Goal: Task Accomplishment & Management: Use online tool/utility

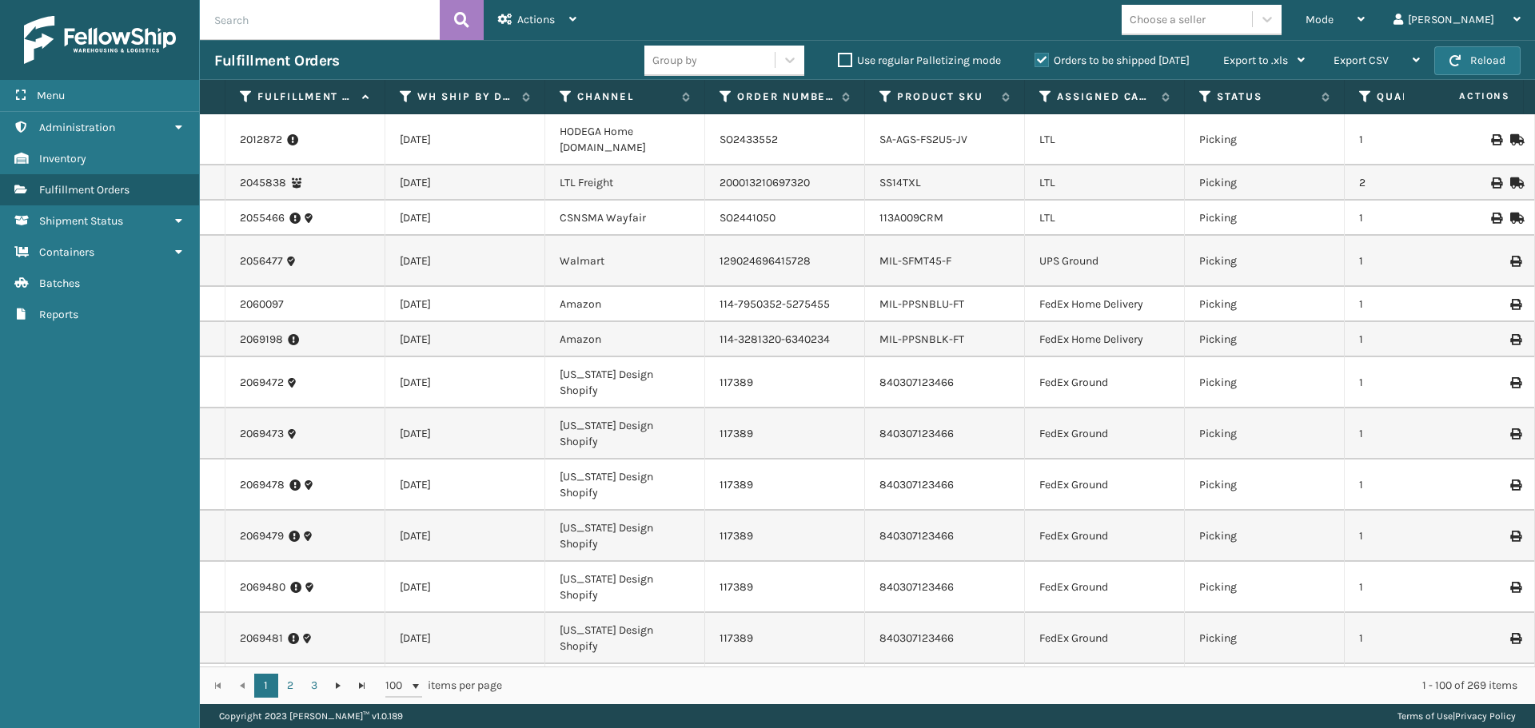
scroll to position [2319, 0]
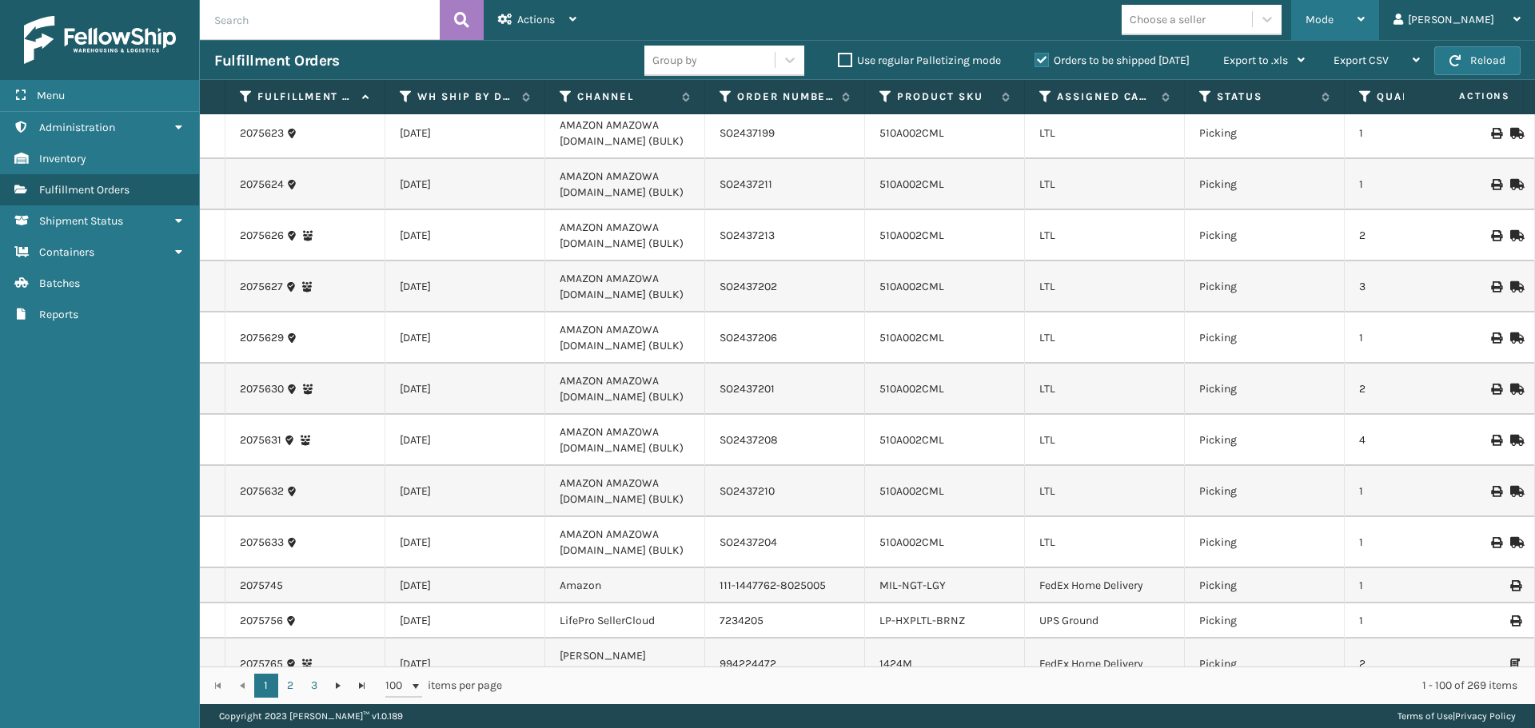
click at [1365, 22] on div "Mode" at bounding box center [1335, 20] width 59 height 40
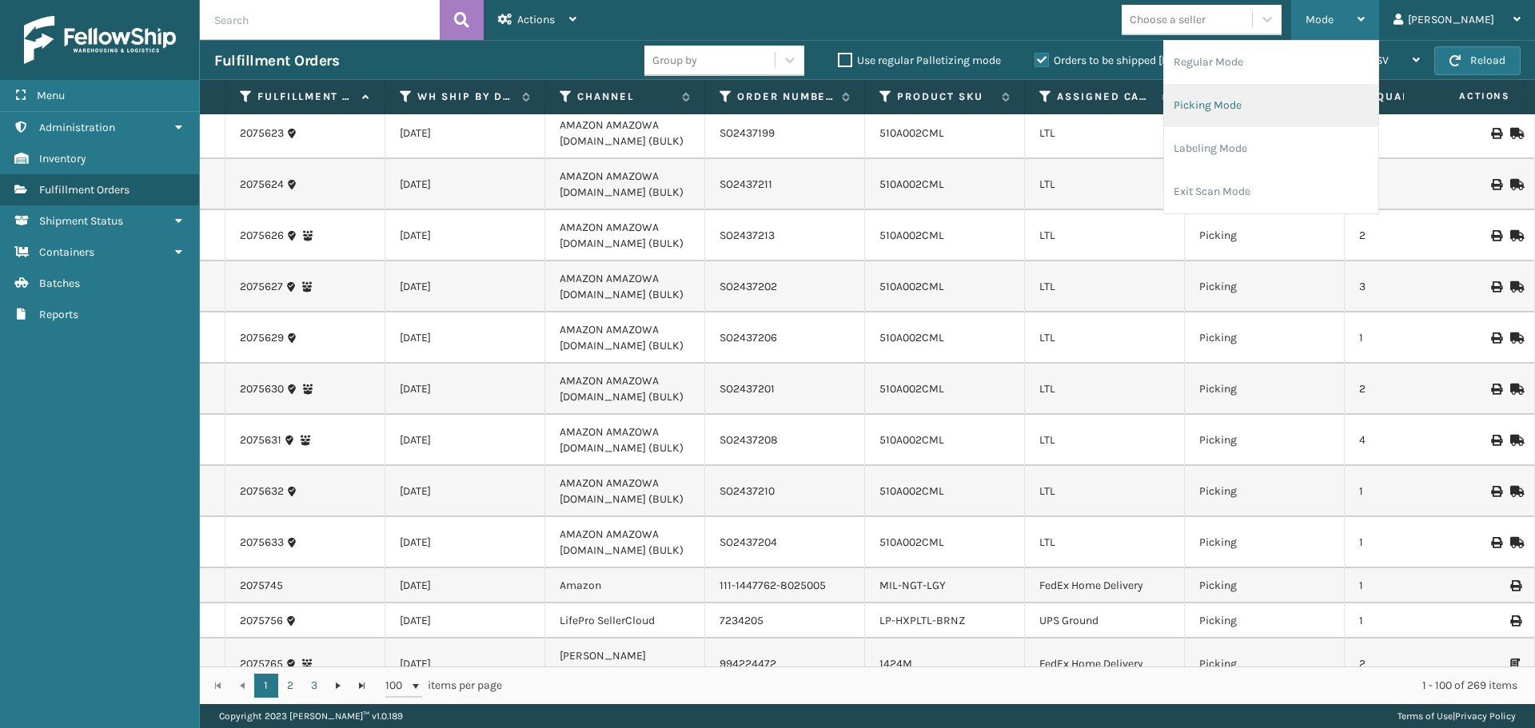
click at [1295, 103] on li "Picking Mode" at bounding box center [1271, 105] width 214 height 43
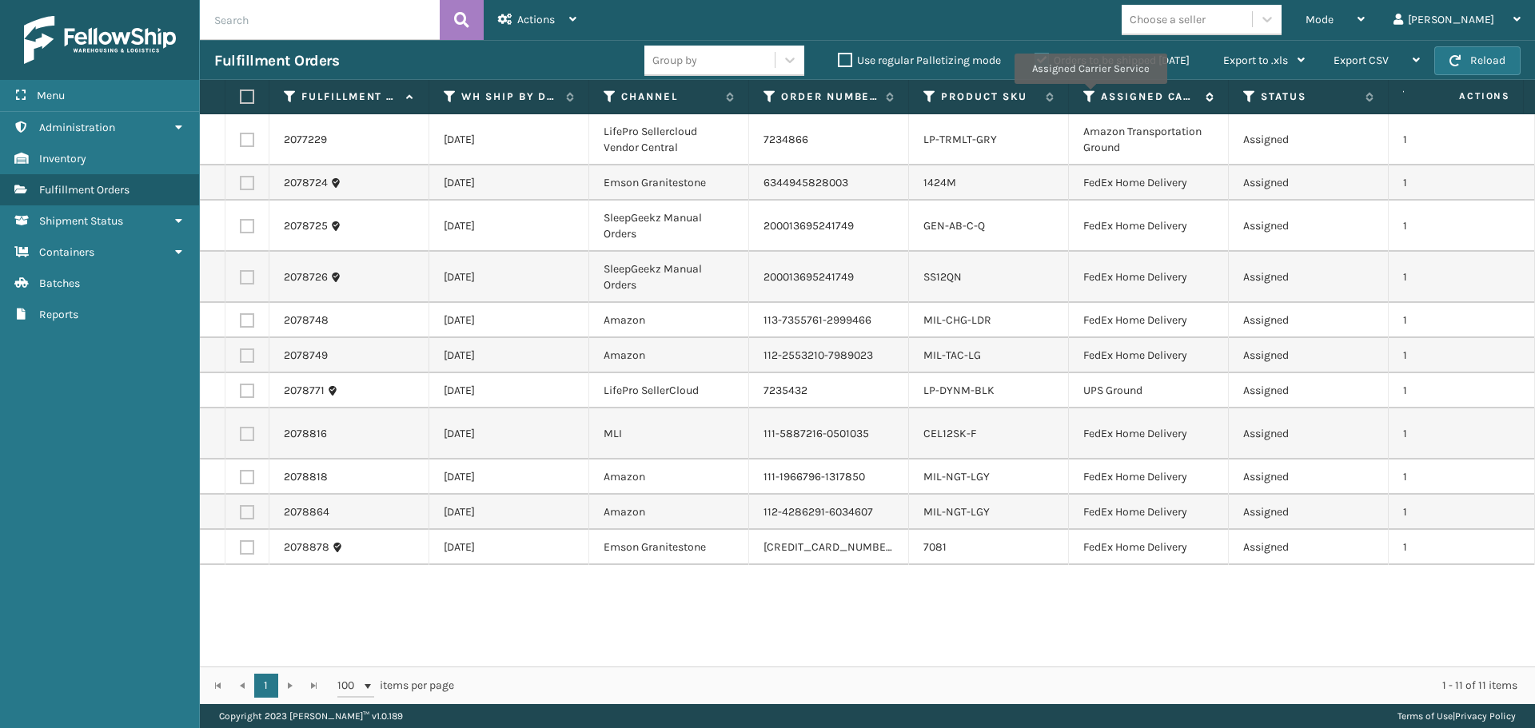
click at [1090, 95] on icon at bounding box center [1089, 97] width 13 height 14
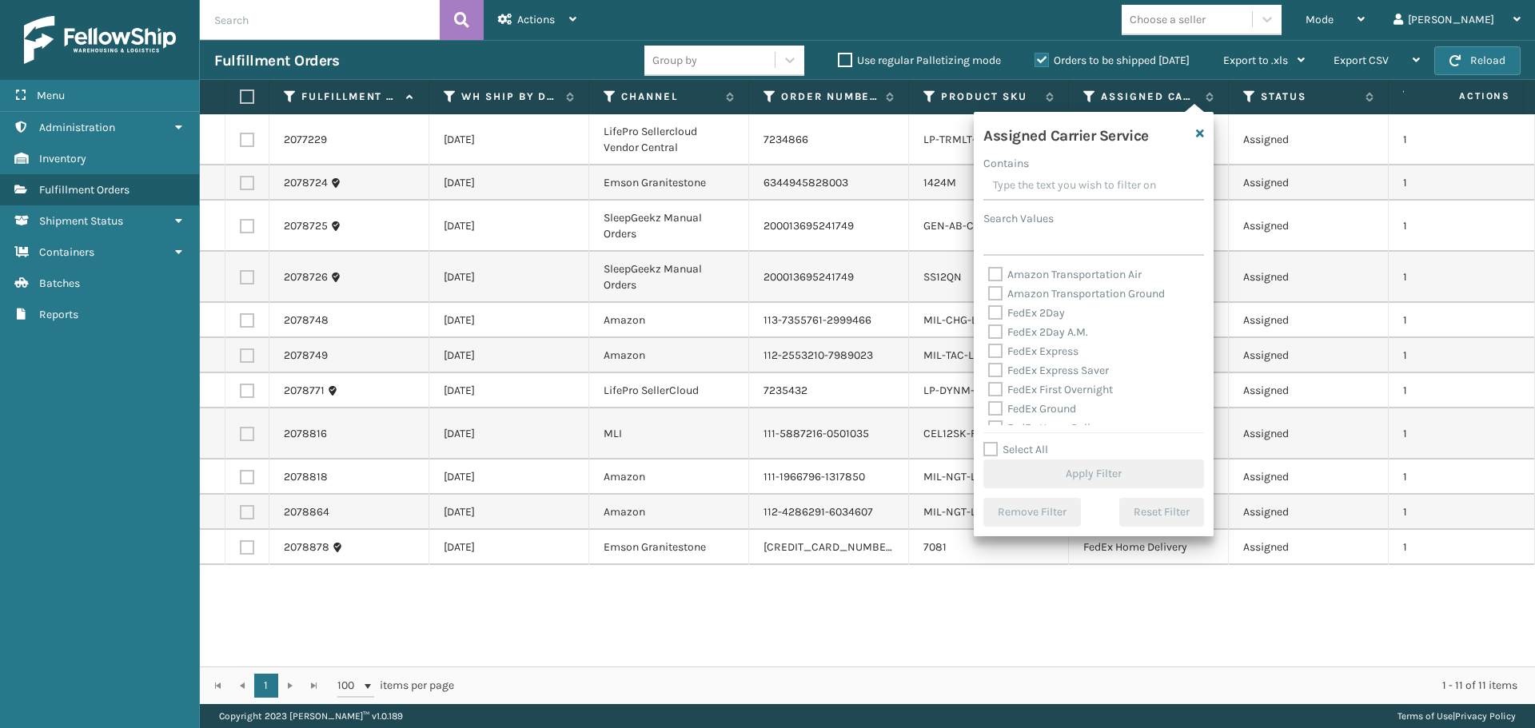
click at [993, 313] on label "FedEx 2Day" at bounding box center [1026, 313] width 77 height 14
click at [989, 313] on input "FedEx 2Day" at bounding box center [988, 309] width 1 height 10
checkbox input "true"
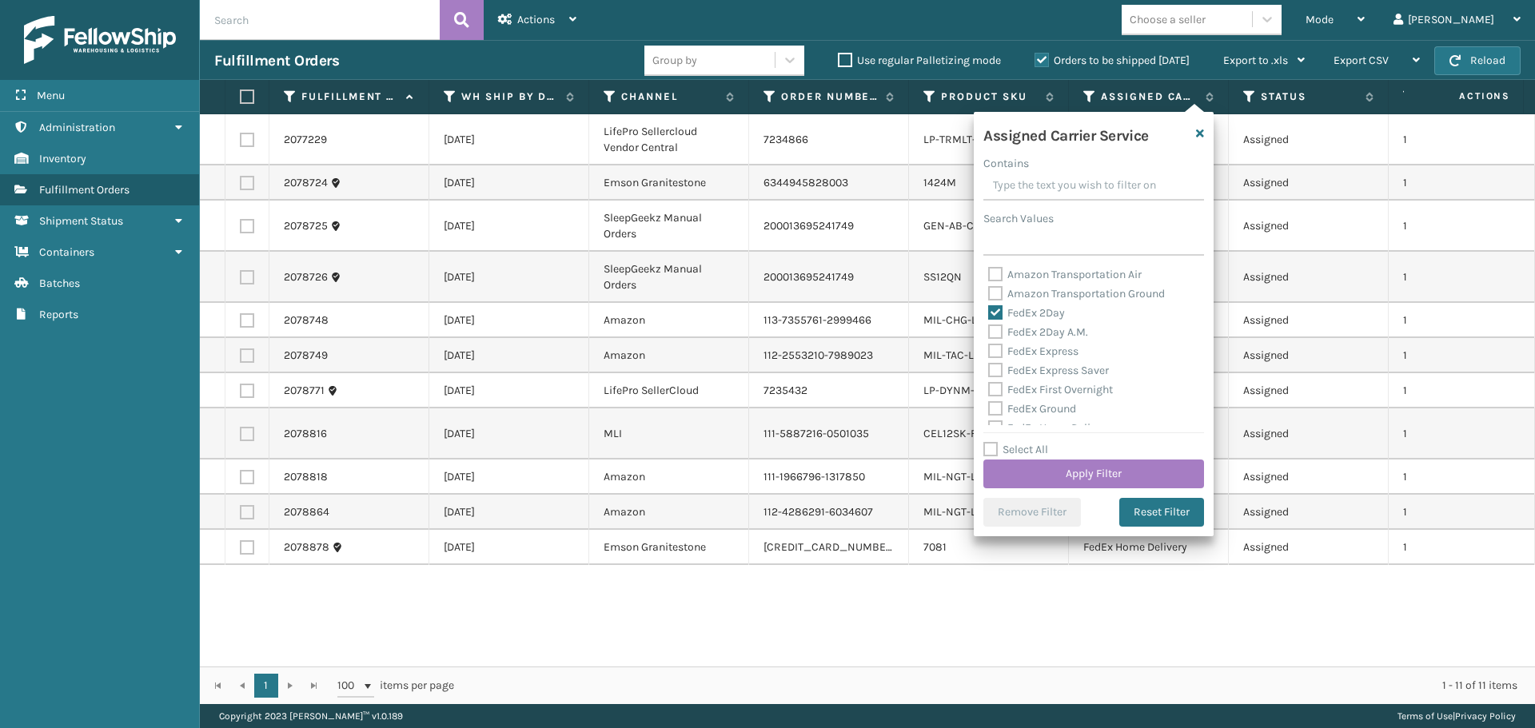
click at [994, 333] on label "FedEx 2Day A.M." at bounding box center [1038, 332] width 100 height 14
click at [989, 333] on input "FedEx 2Day A.M." at bounding box center [988, 328] width 1 height 10
checkbox input "true"
click at [994, 349] on label "FedEx Express" at bounding box center [1033, 352] width 90 height 14
click at [989, 349] on input "FedEx Express" at bounding box center [988, 347] width 1 height 10
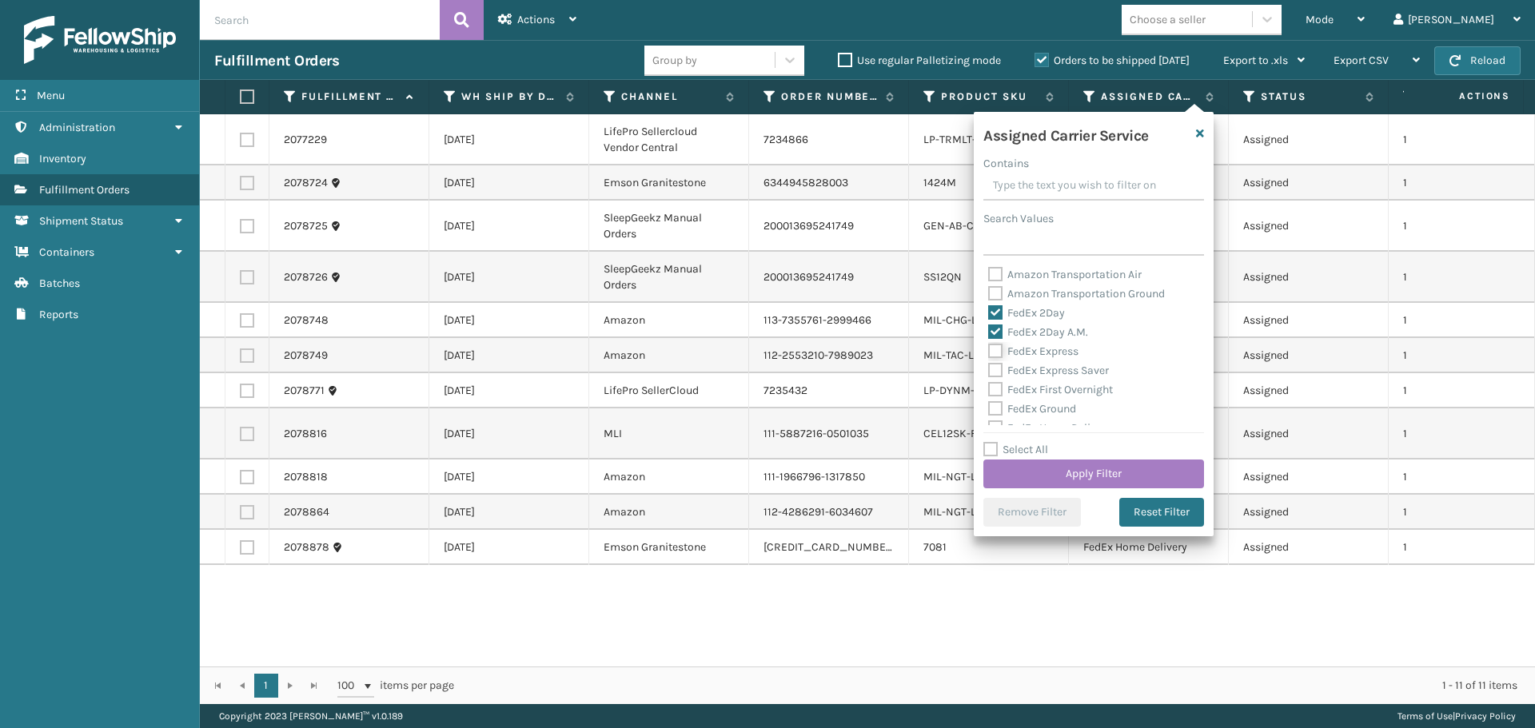
checkbox input "true"
click at [995, 370] on label "FedEx Express Saver" at bounding box center [1048, 371] width 121 height 14
click at [989, 370] on input "FedEx Express Saver" at bounding box center [988, 366] width 1 height 10
checkbox input "true"
click at [994, 390] on label "FedEx First Overnight" at bounding box center [1050, 390] width 125 height 14
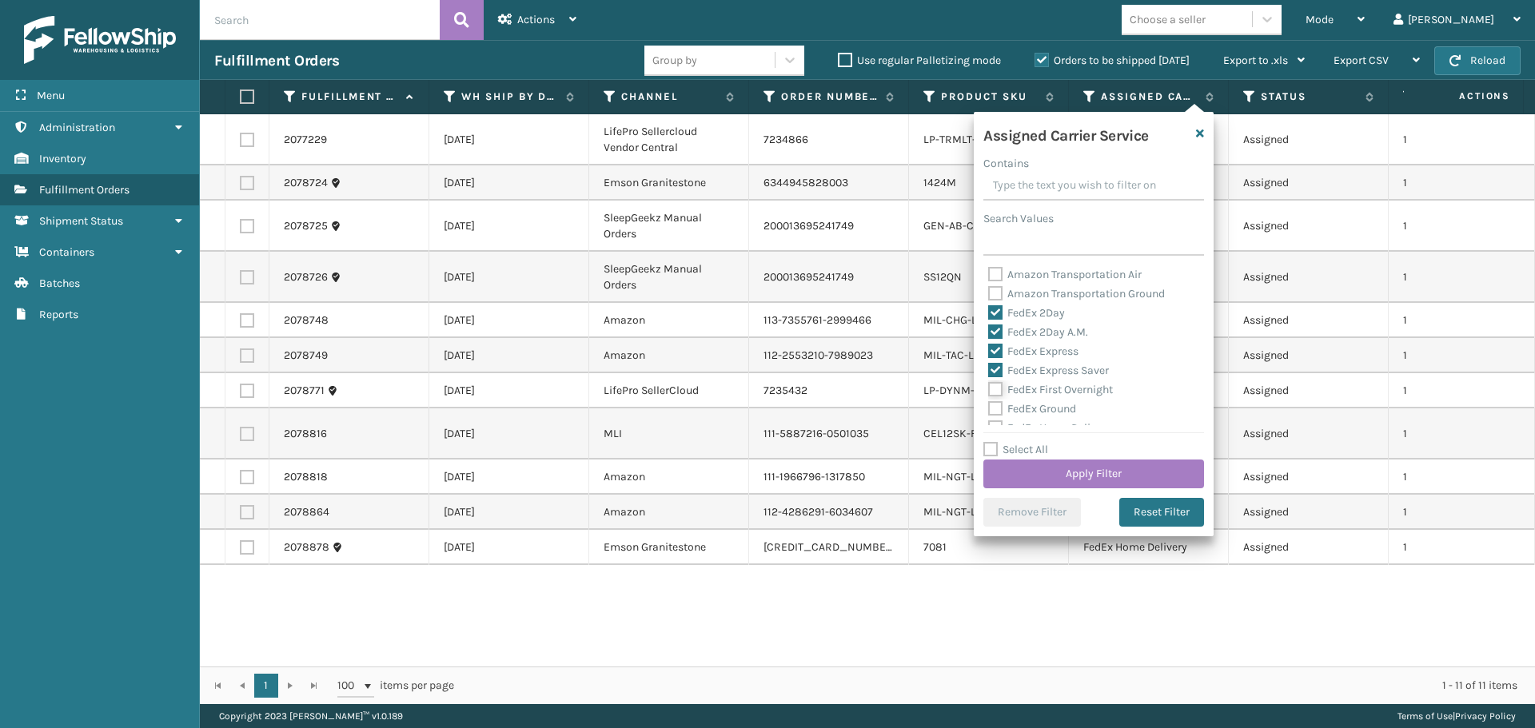
click at [989, 390] on input "FedEx First Overnight" at bounding box center [988, 386] width 1 height 10
checkbox input "true"
click at [994, 409] on label "FedEx Ground" at bounding box center [1032, 409] width 88 height 14
click at [989, 409] on input "FedEx Ground" at bounding box center [988, 405] width 1 height 10
checkbox input "true"
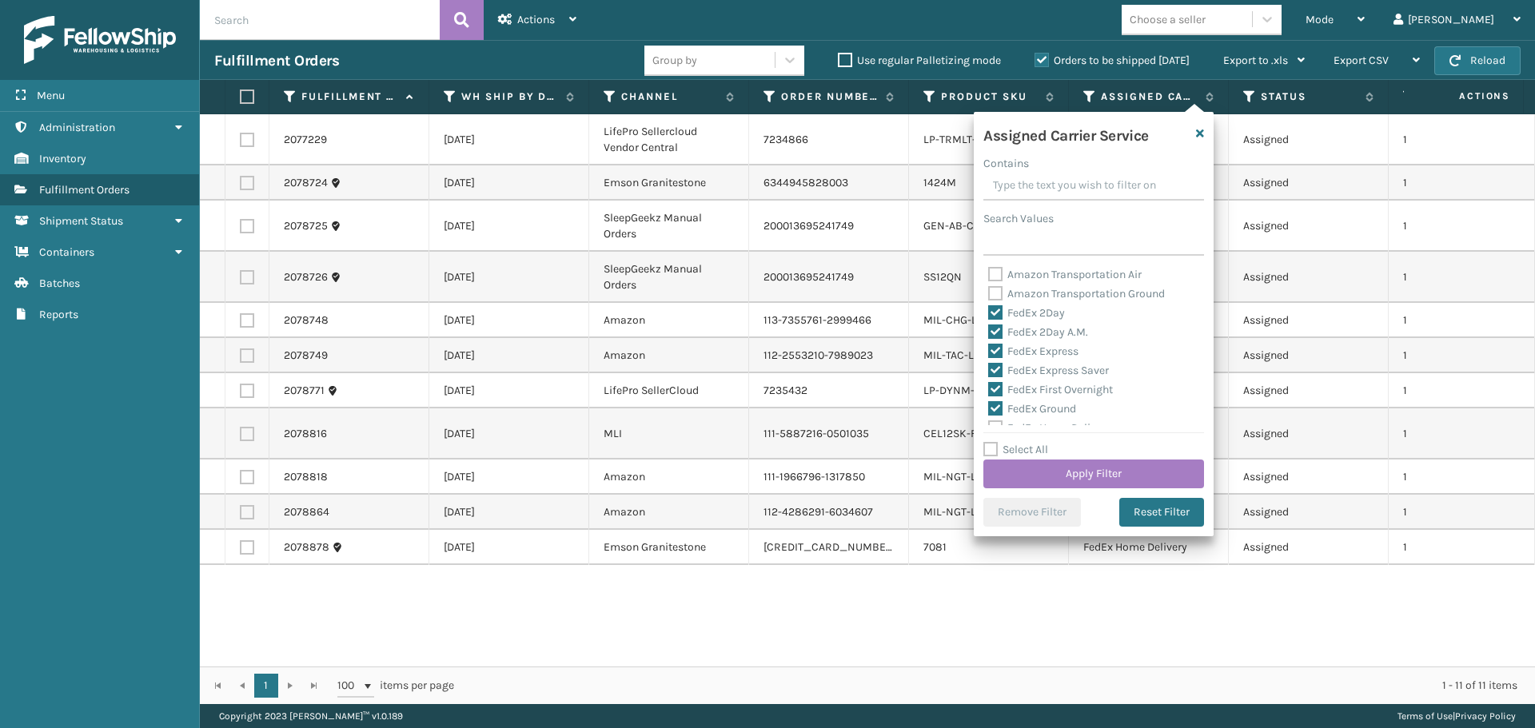
click at [994, 421] on label "FedEx Home Delivery" at bounding box center [1049, 428] width 123 height 14
click at [989, 421] on input "FedEx Home Delivery" at bounding box center [988, 424] width 1 height 10
checkbox input "true"
click at [992, 287] on label "FedEx Priority Overnight" at bounding box center [1057, 284] width 139 height 14
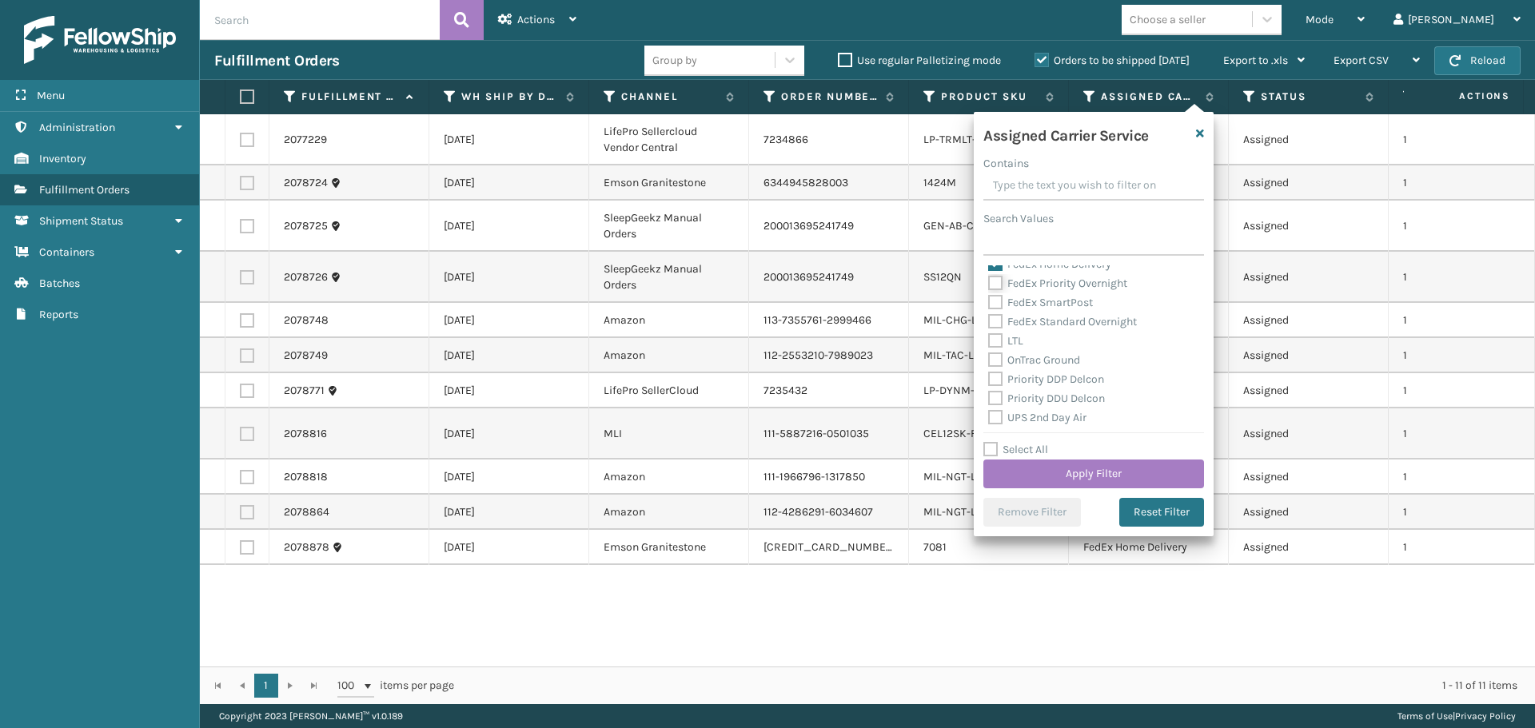
click at [989, 285] on input "FedEx Priority Overnight" at bounding box center [988, 279] width 1 height 10
checkbox input "true"
drag, startPoint x: 991, startPoint y: 305, endPoint x: 991, endPoint y: 314, distance: 8.8
click at [991, 307] on label "FedEx SmartPost" at bounding box center [1040, 303] width 105 height 14
click at [991, 321] on label "FedEx Standard Overnight" at bounding box center [1062, 322] width 149 height 14
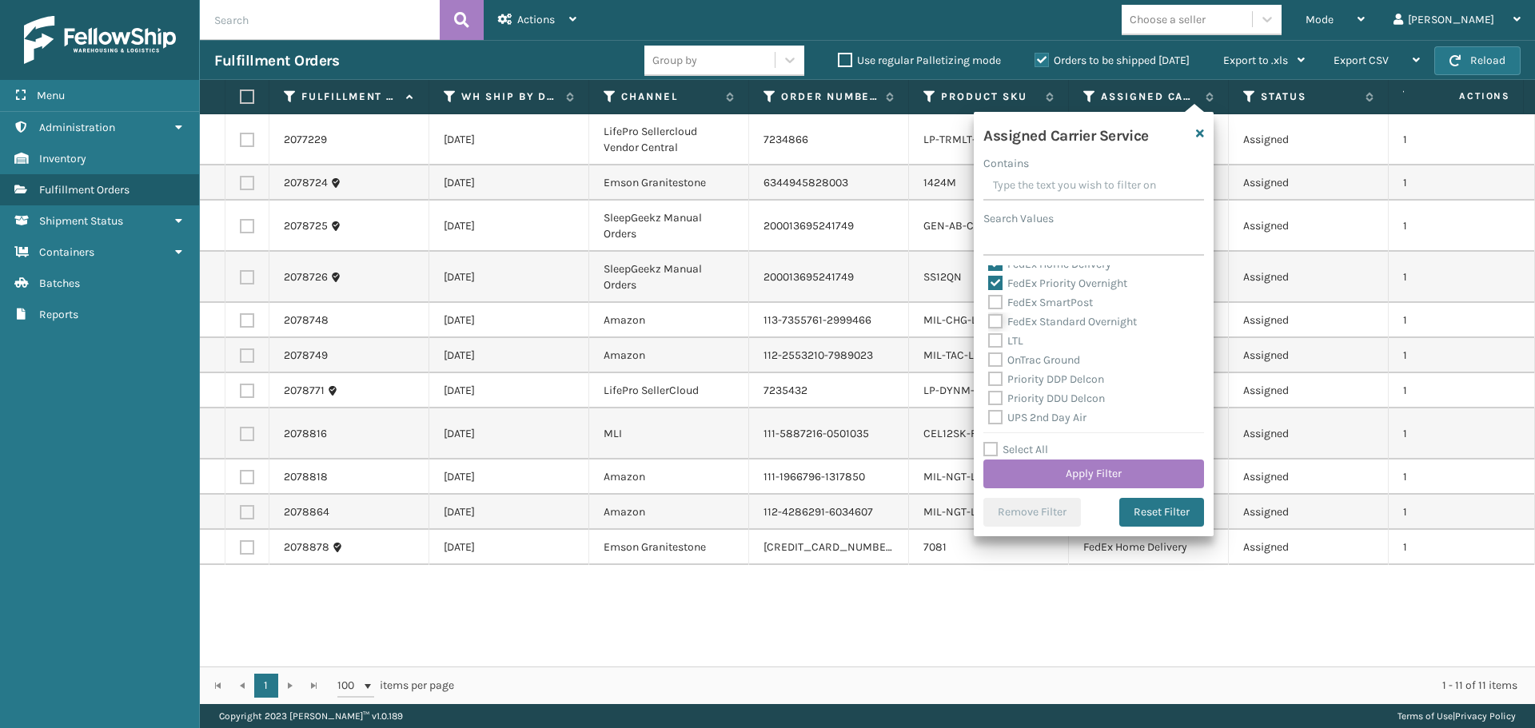
click at [989, 321] on input "FedEx Standard Overnight" at bounding box center [988, 318] width 1 height 10
checkbox input "true"
click at [996, 297] on label "FedEx SmartPost" at bounding box center [1040, 303] width 105 height 14
click at [989, 297] on input "FedEx SmartPost" at bounding box center [988, 298] width 1 height 10
checkbox input "true"
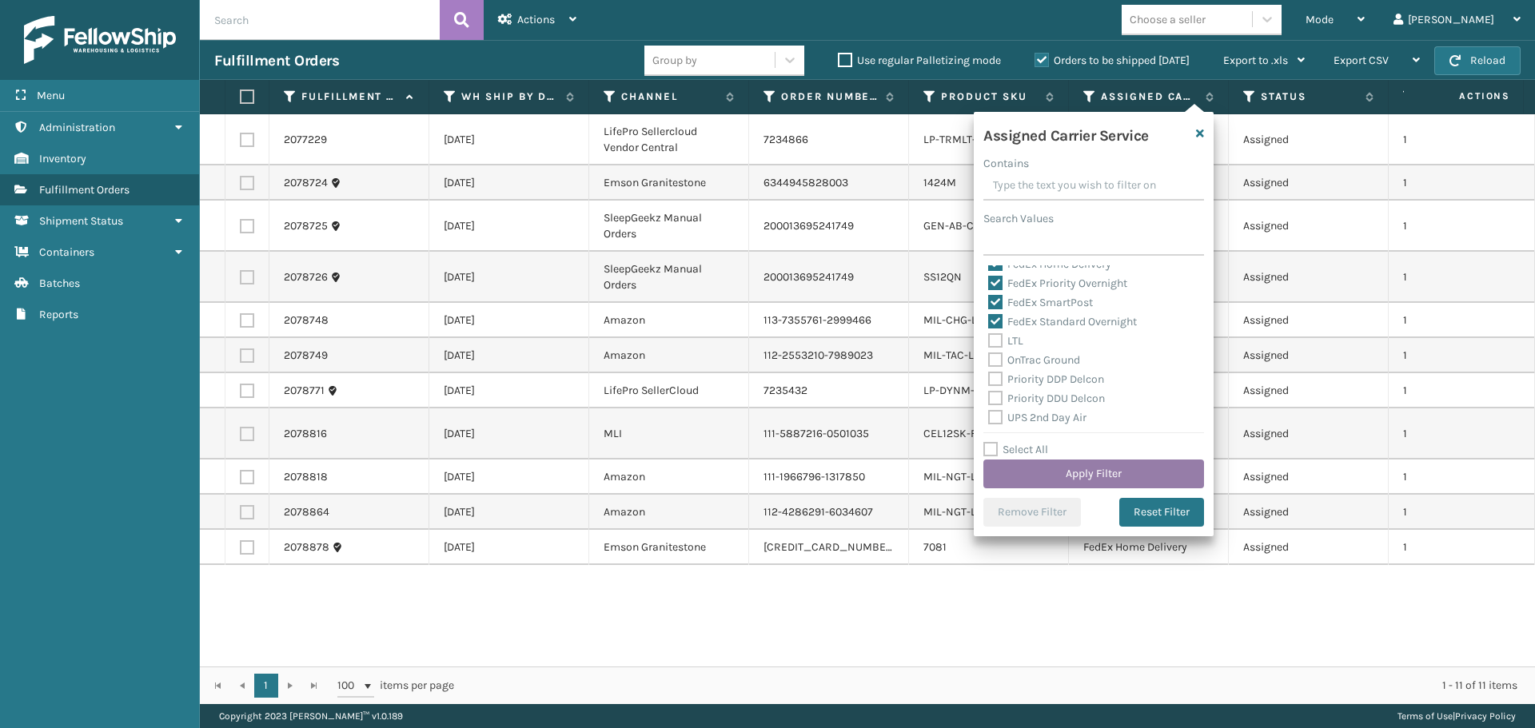
click at [1039, 465] on button "Apply Filter" at bounding box center [1093, 474] width 221 height 29
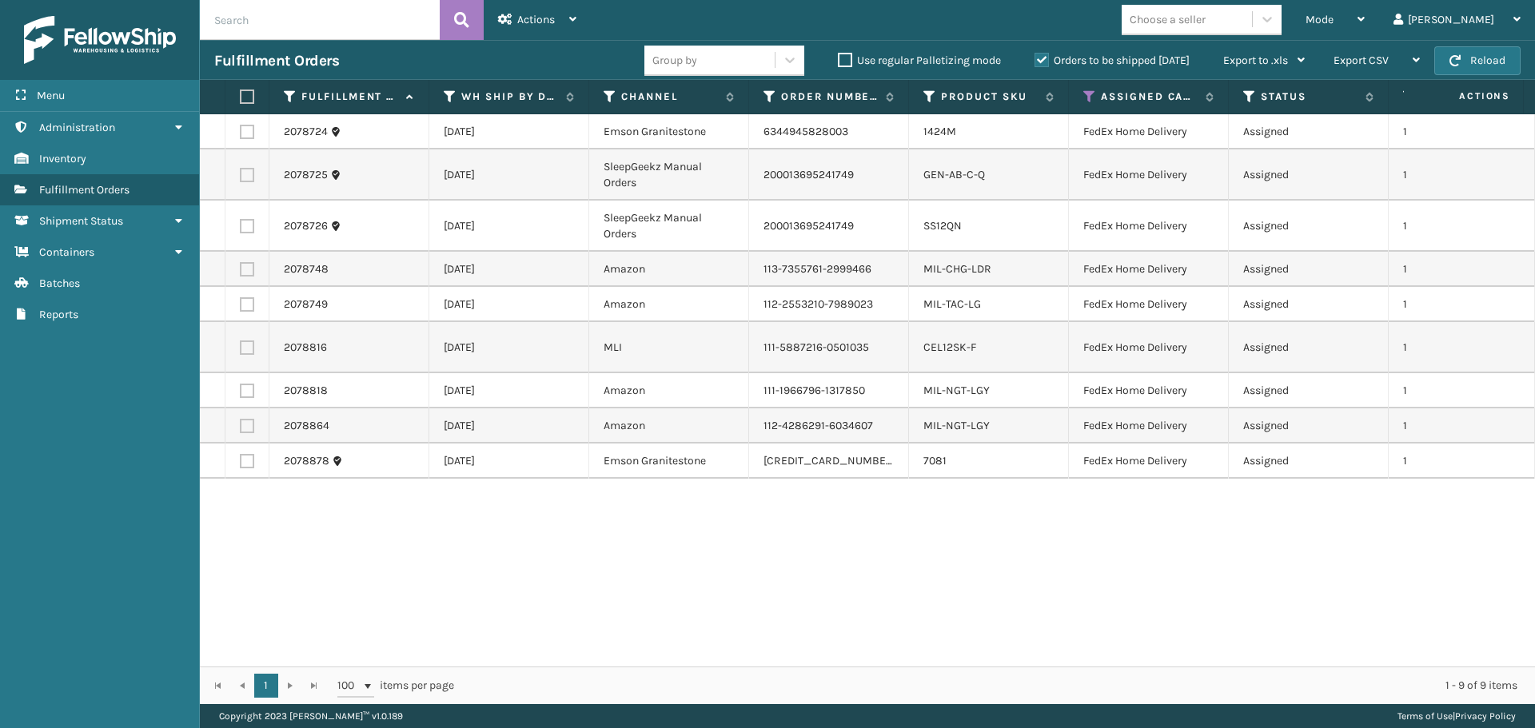
click at [247, 96] on label at bounding box center [245, 97] width 10 height 14
click at [241, 96] on input "checkbox" at bounding box center [240, 97] width 1 height 10
checkbox input "true"
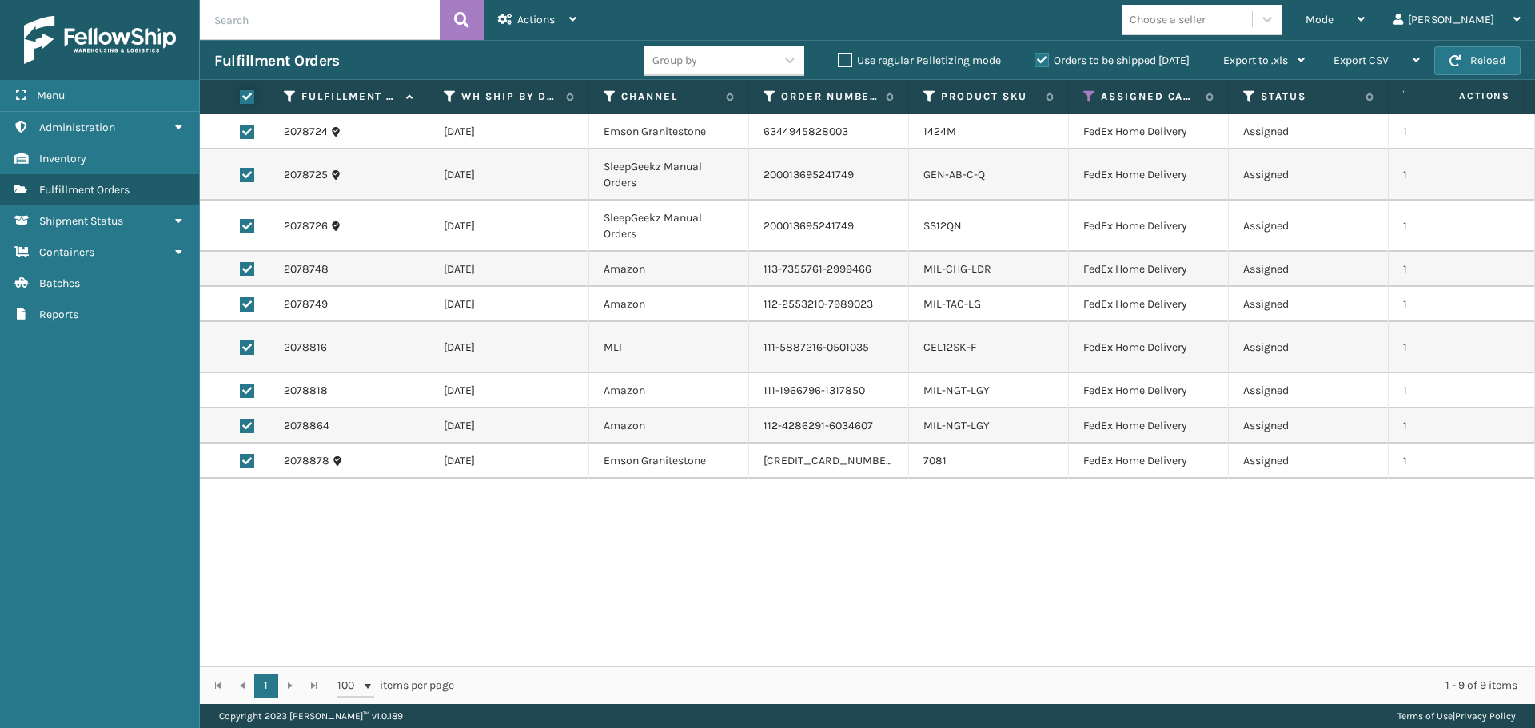
checkbox input "true"
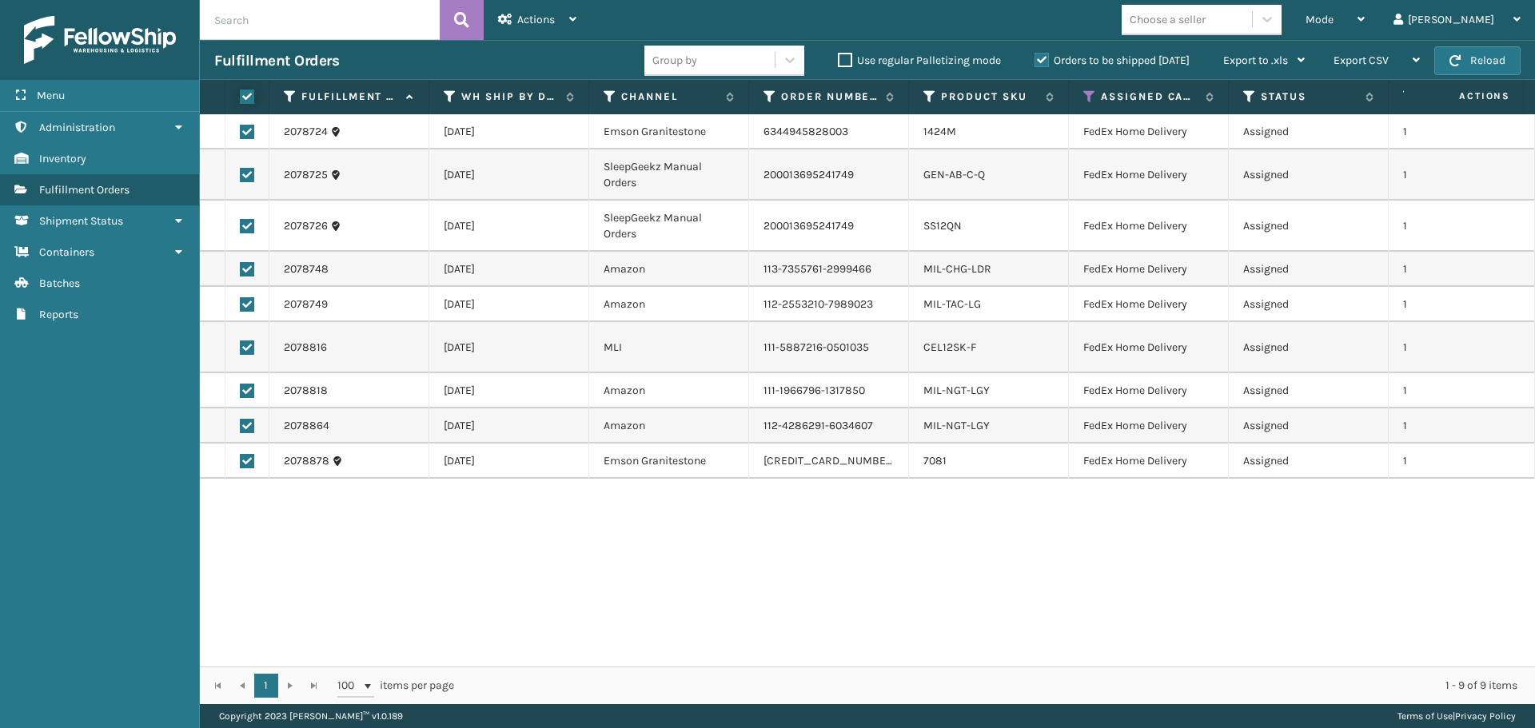
checkbox input "true"
click at [561, 27] on div "Actions" at bounding box center [537, 20] width 78 height 40
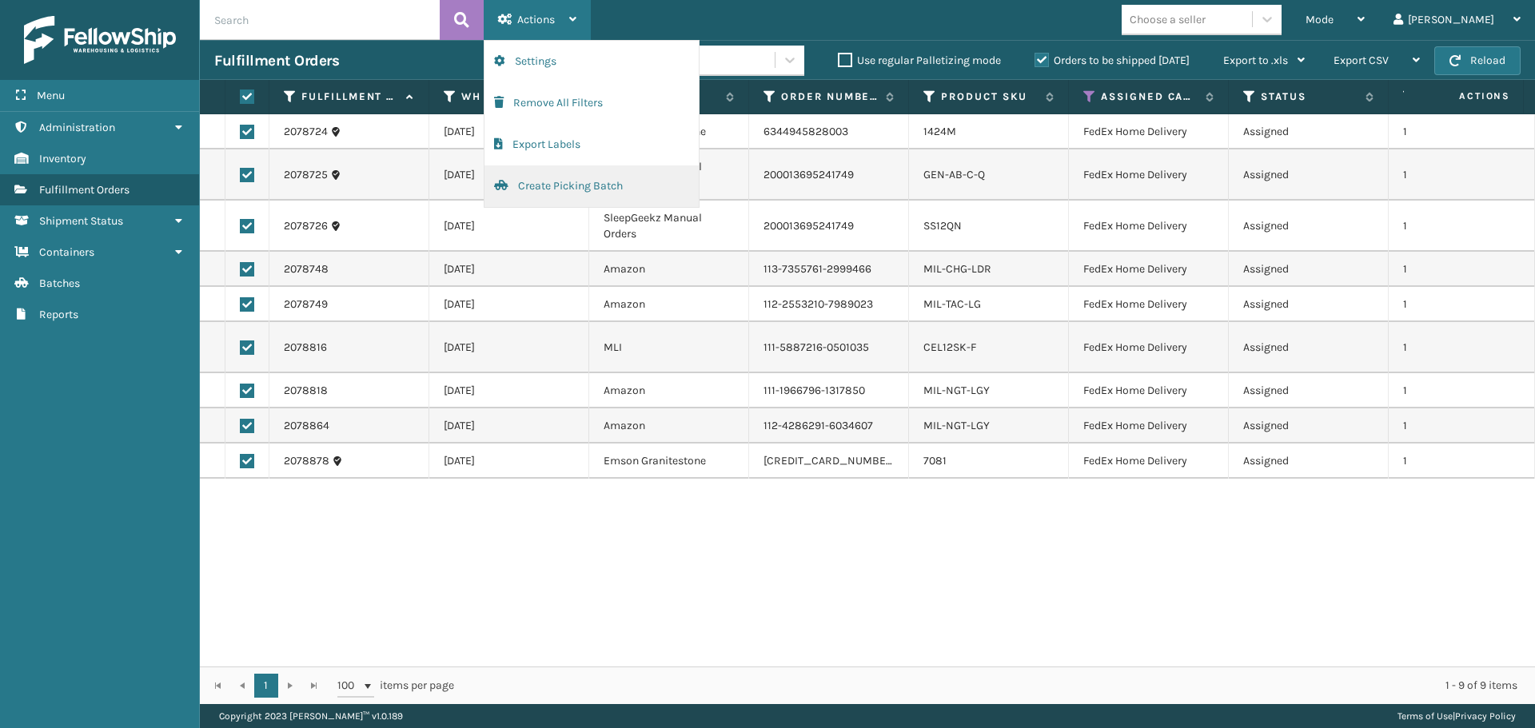
click at [552, 185] on button "Create Picking Batch" at bounding box center [591, 186] width 214 height 42
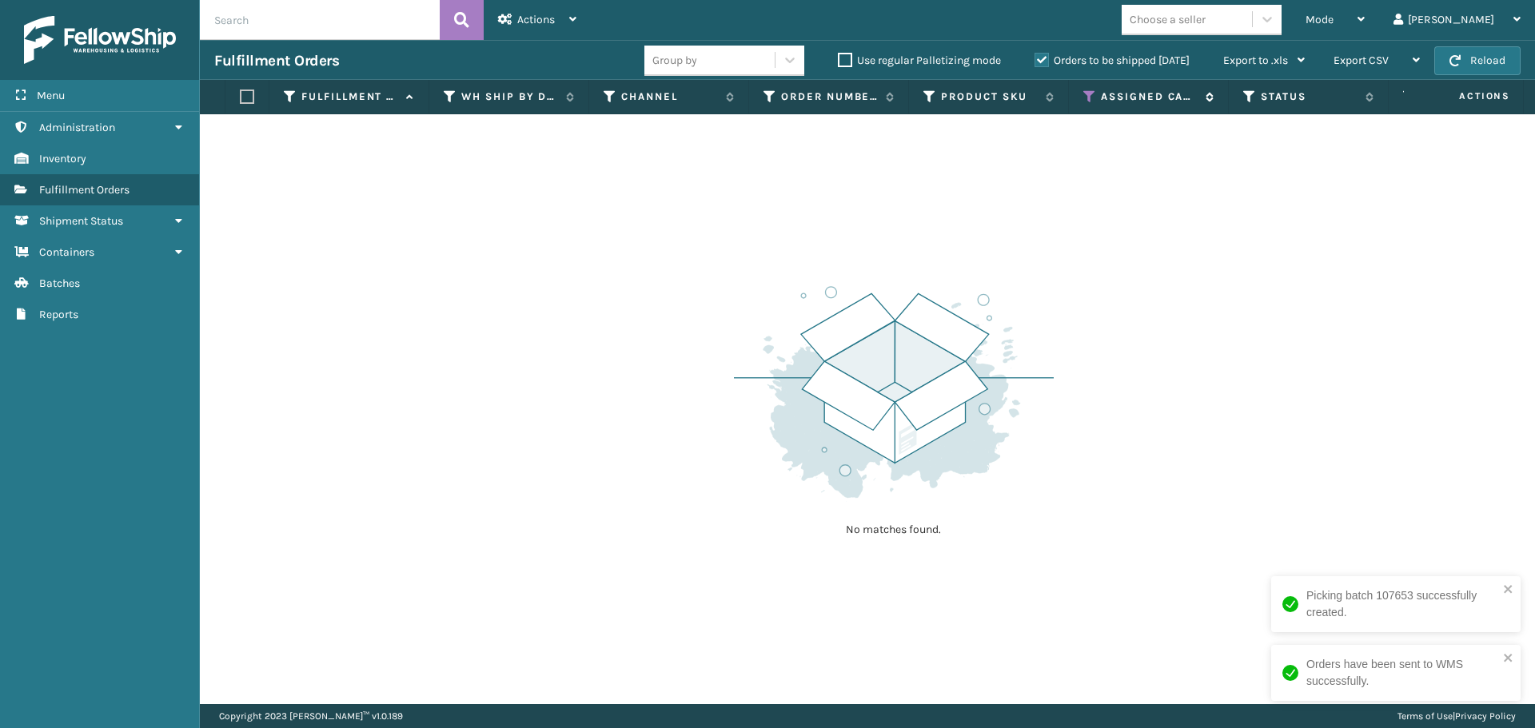
click at [1090, 101] on icon at bounding box center [1089, 97] width 13 height 14
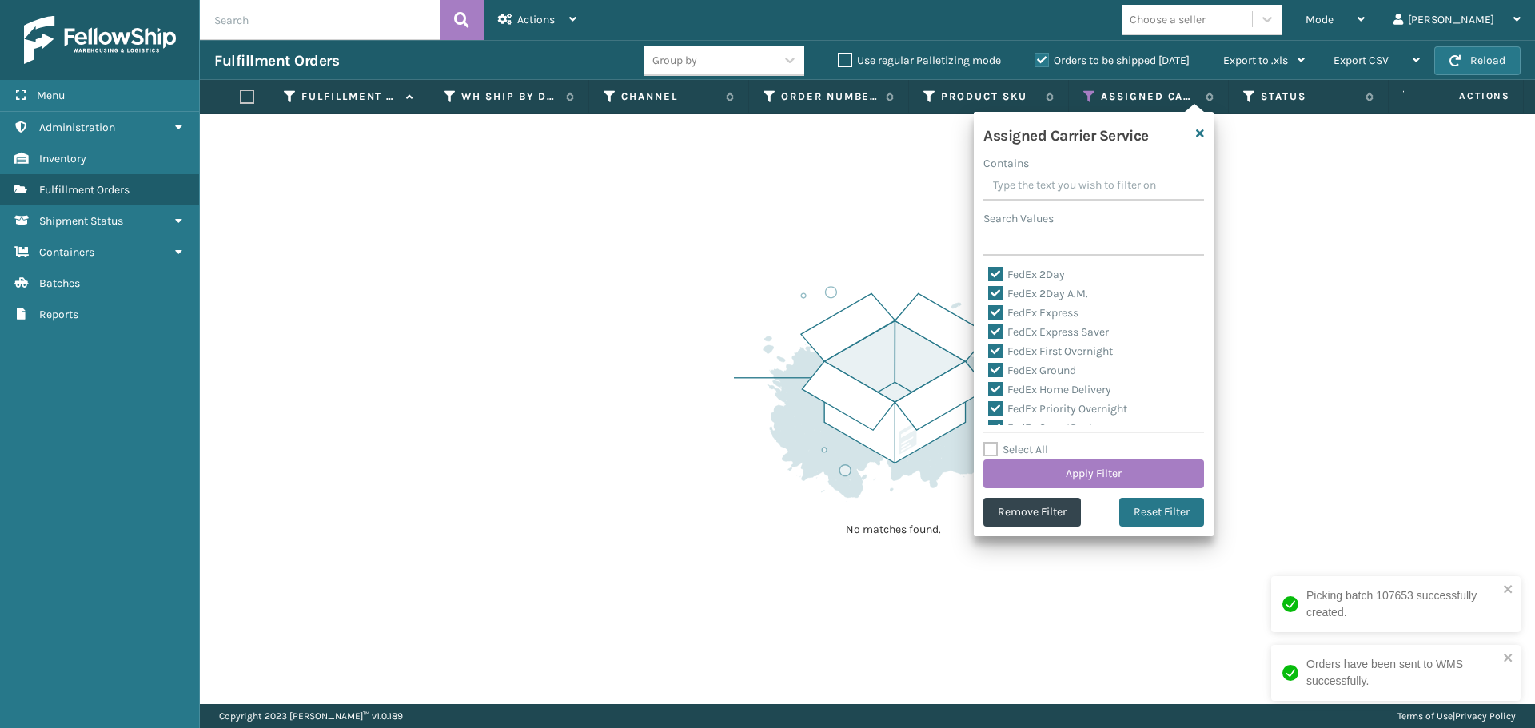
click at [992, 449] on label "Select All" at bounding box center [1015, 450] width 65 height 14
click at [992, 442] on input "Select All" at bounding box center [1103, 442] width 240 height 2
checkbox input "true"
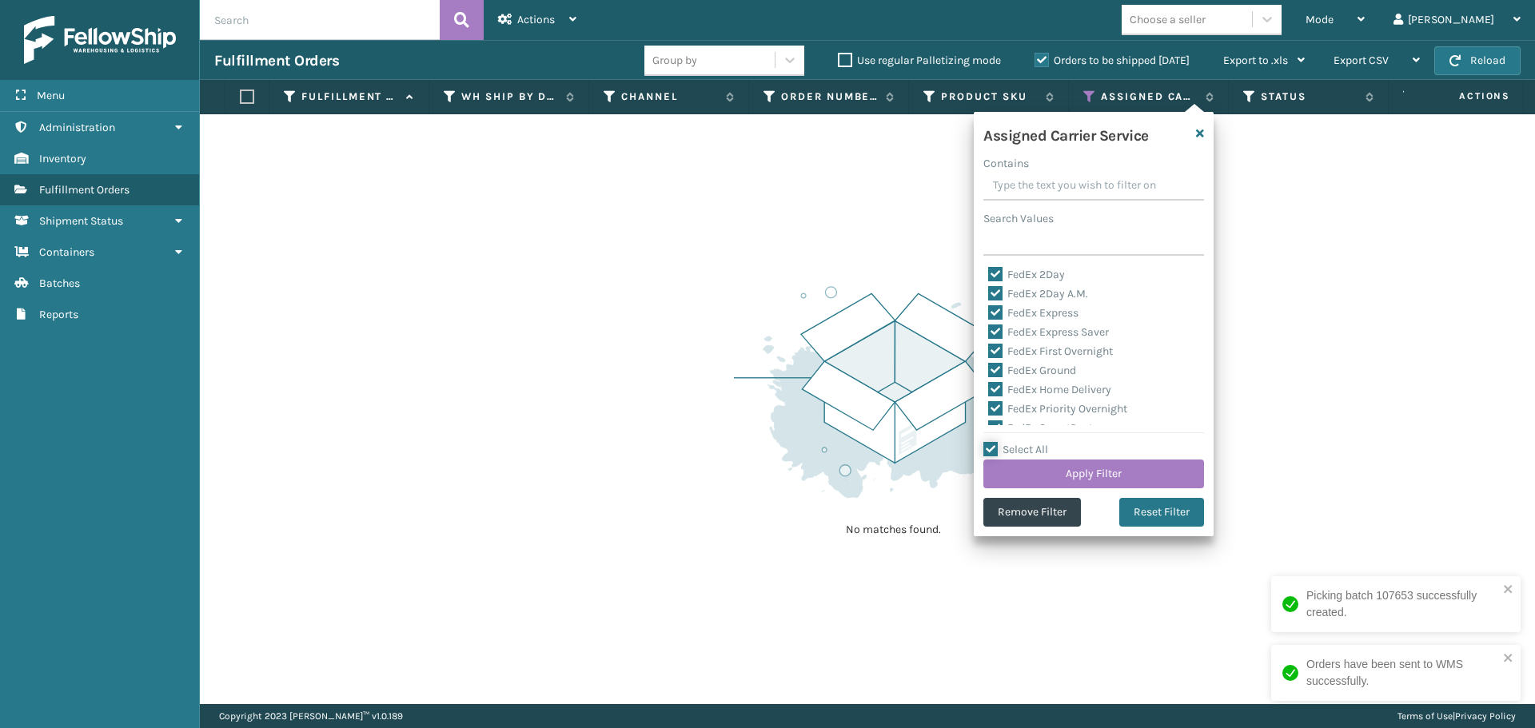
checkbox input "true"
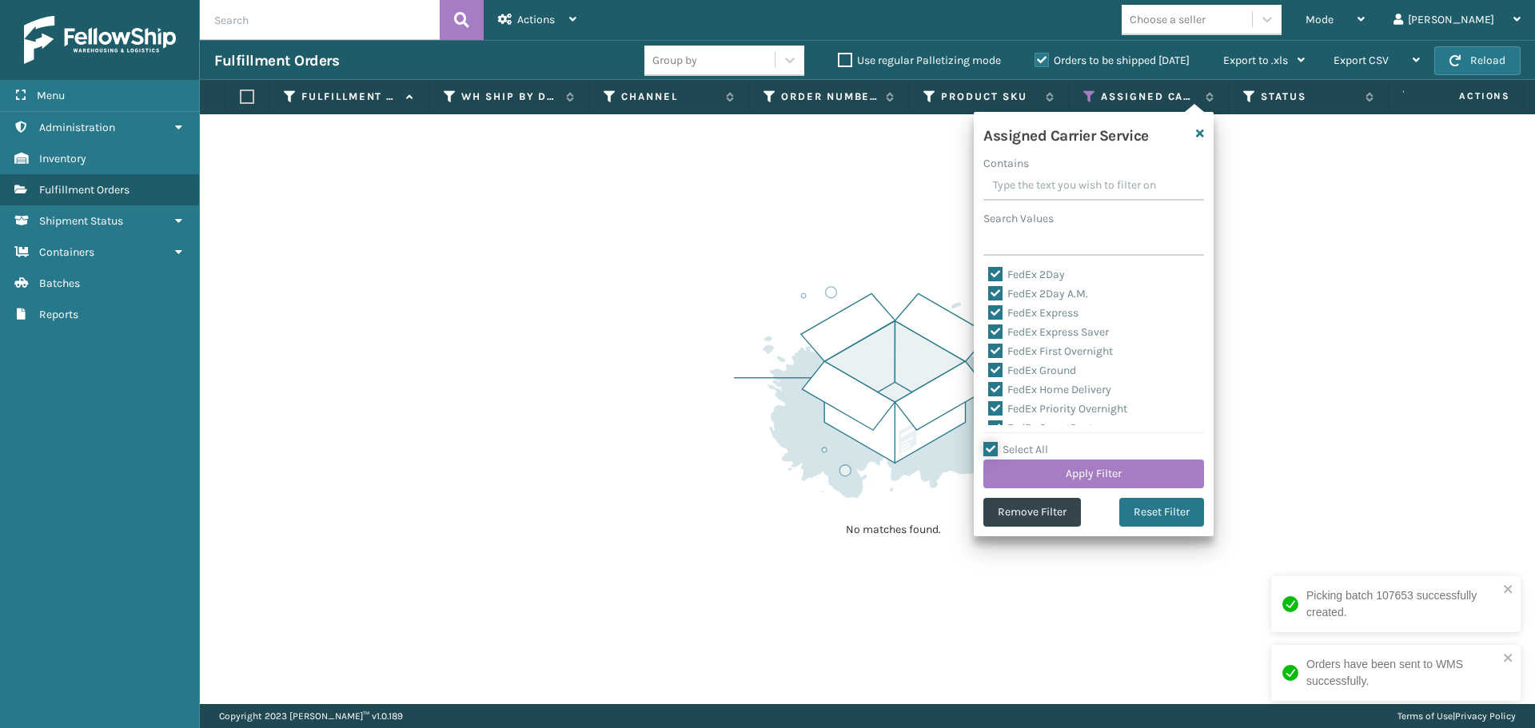
checkbox input "true"
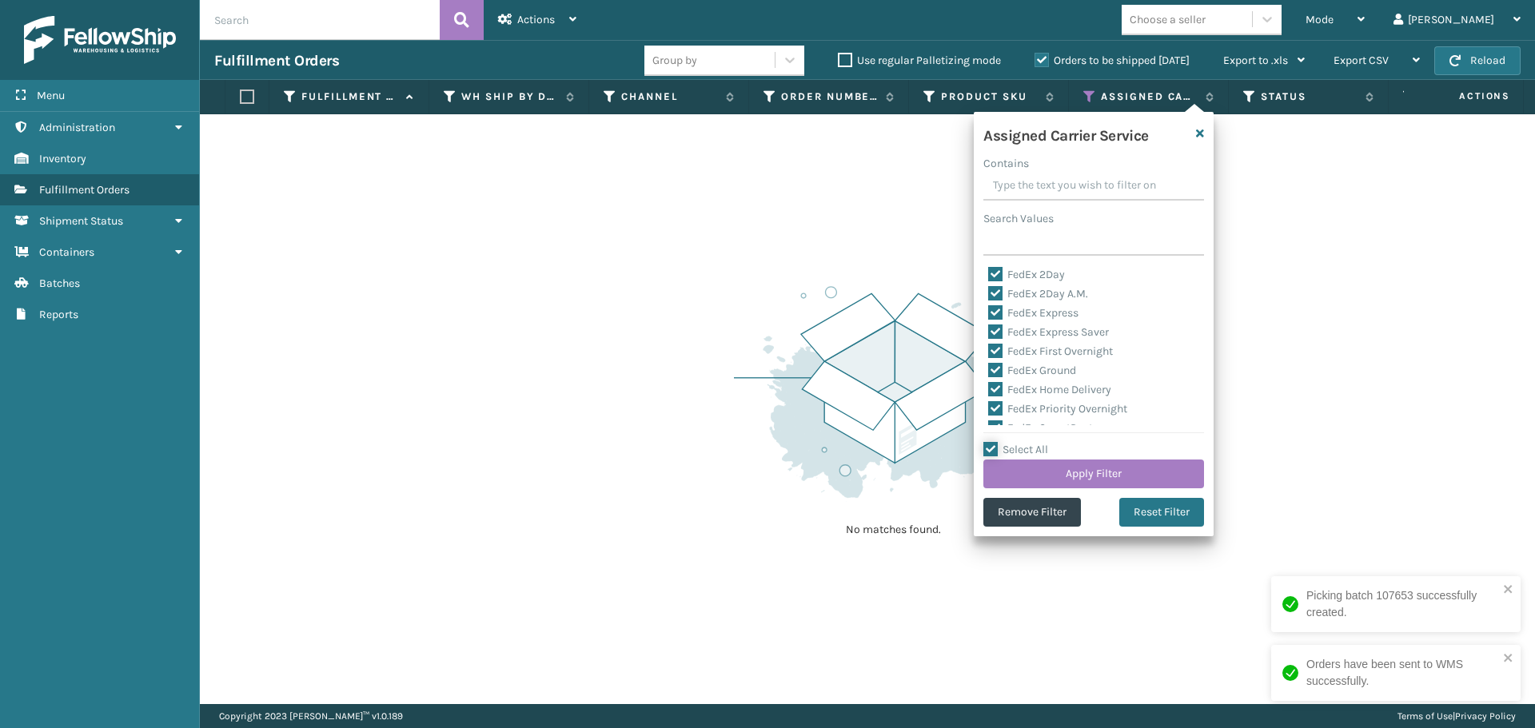
checkbox input "true"
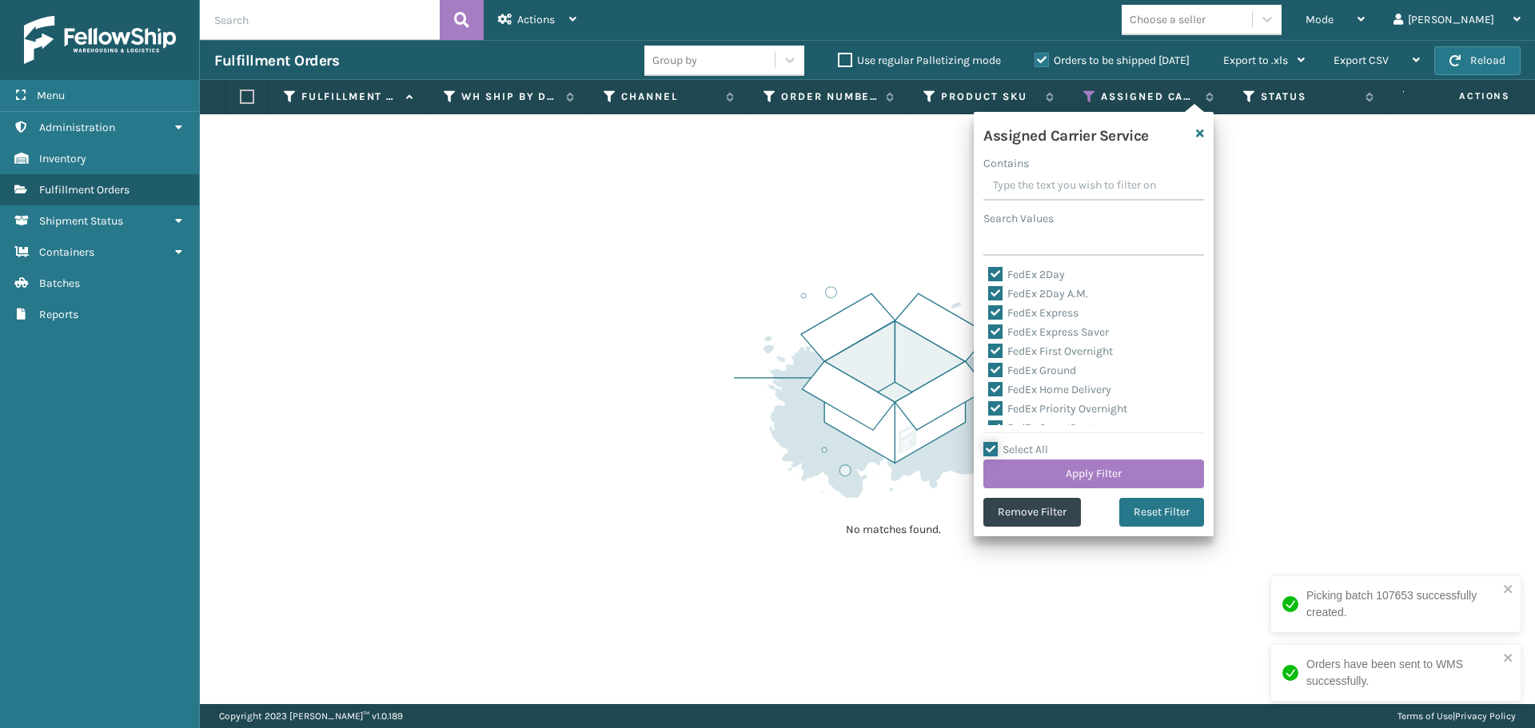
checkbox input "true"
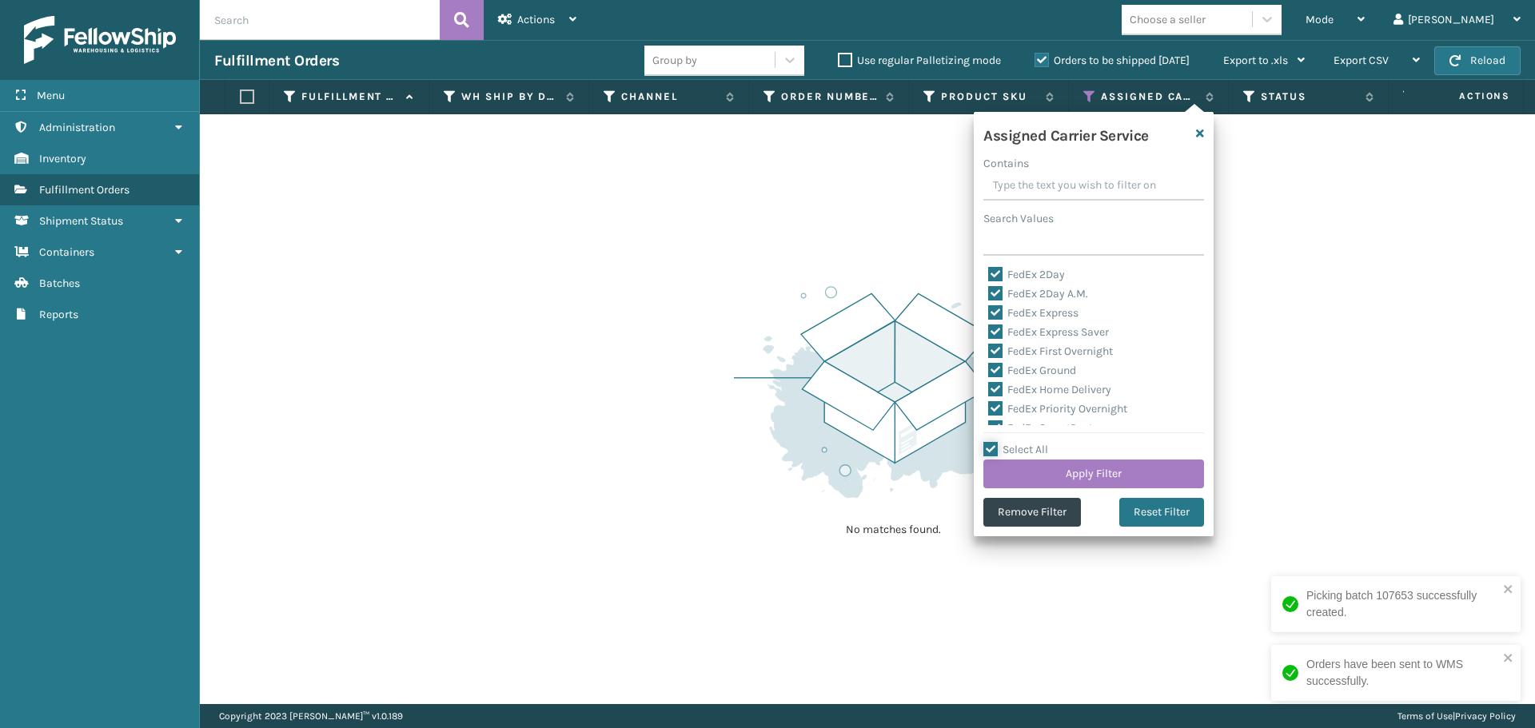
checkbox input "true"
click at [992, 449] on label "Select All" at bounding box center [1015, 450] width 65 height 14
click at [992, 442] on input "Select All" at bounding box center [1103, 442] width 240 height 2
checkbox input "false"
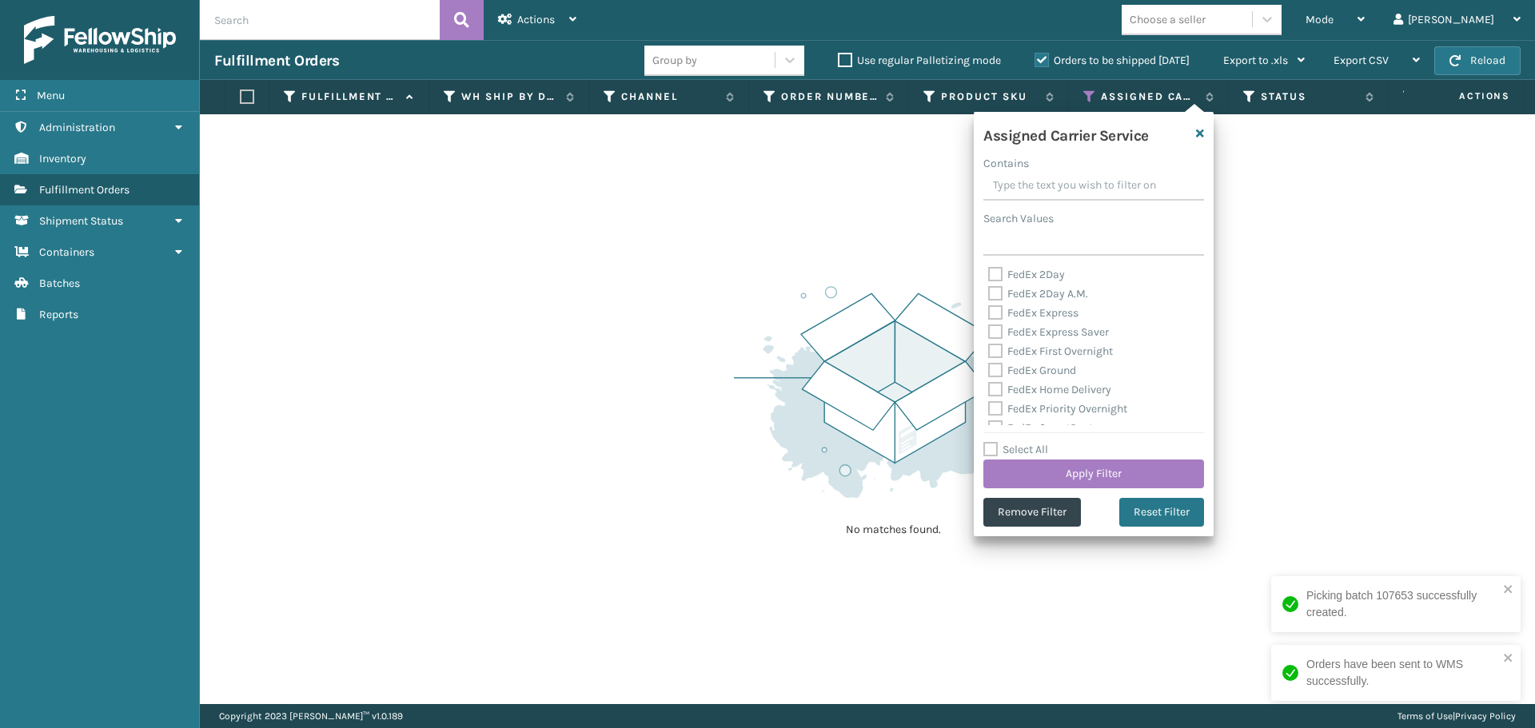
checkbox input "false"
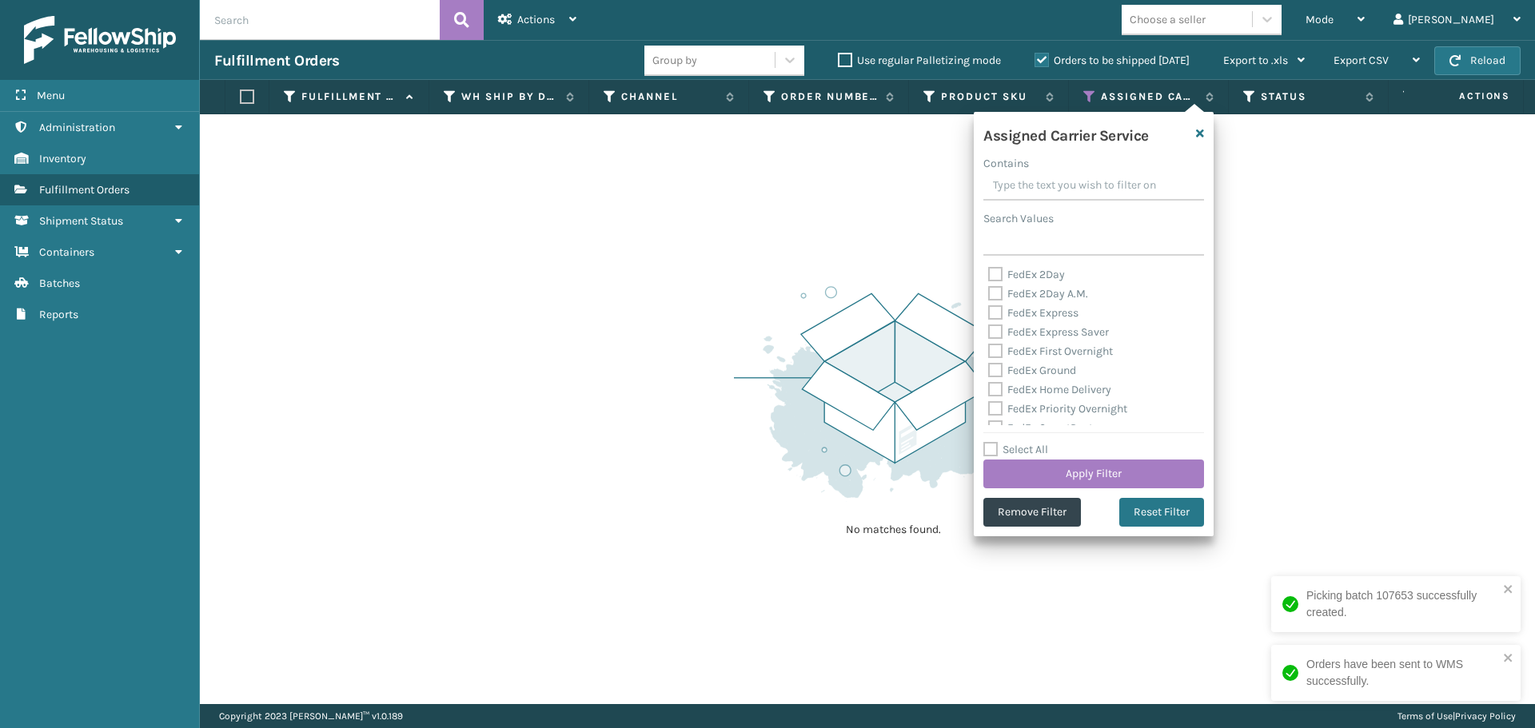
checkbox input "false"
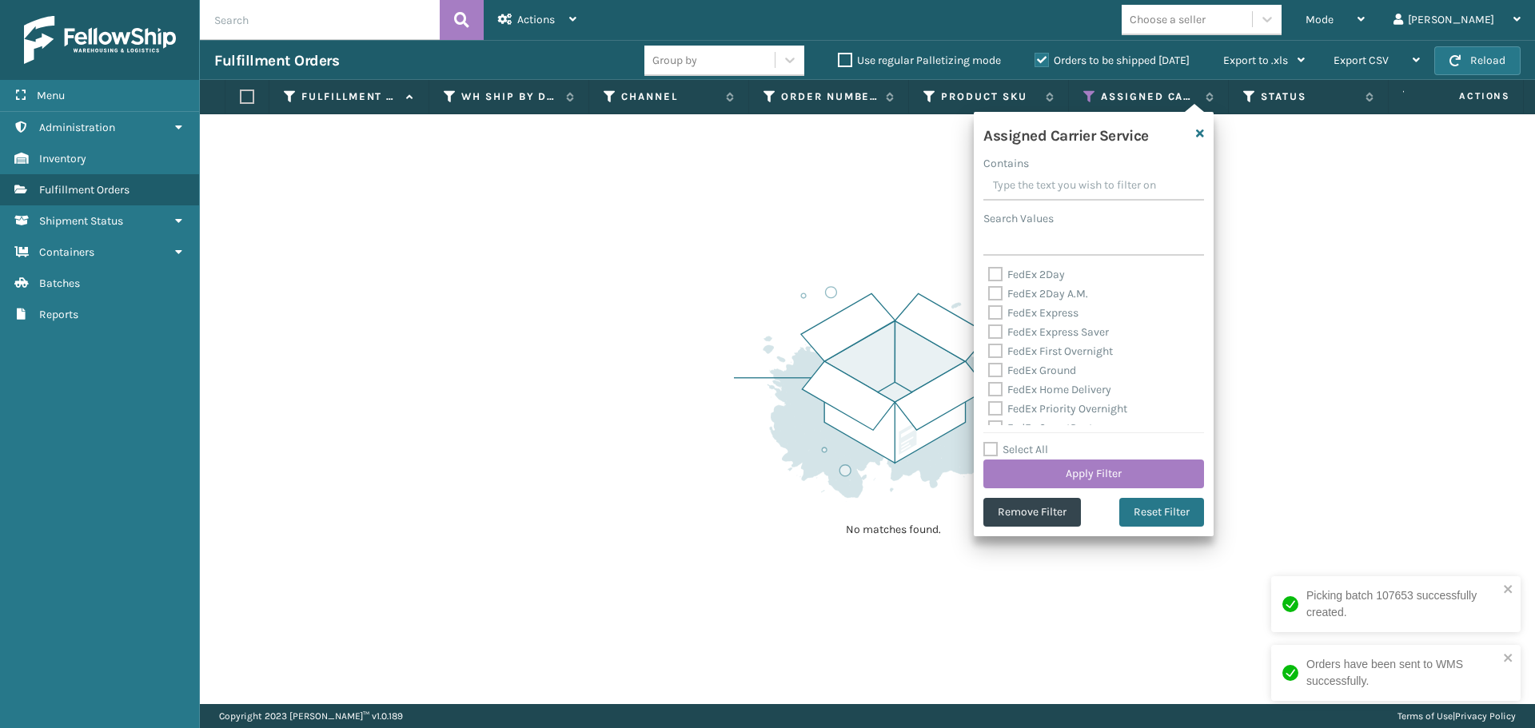
checkbox input "false"
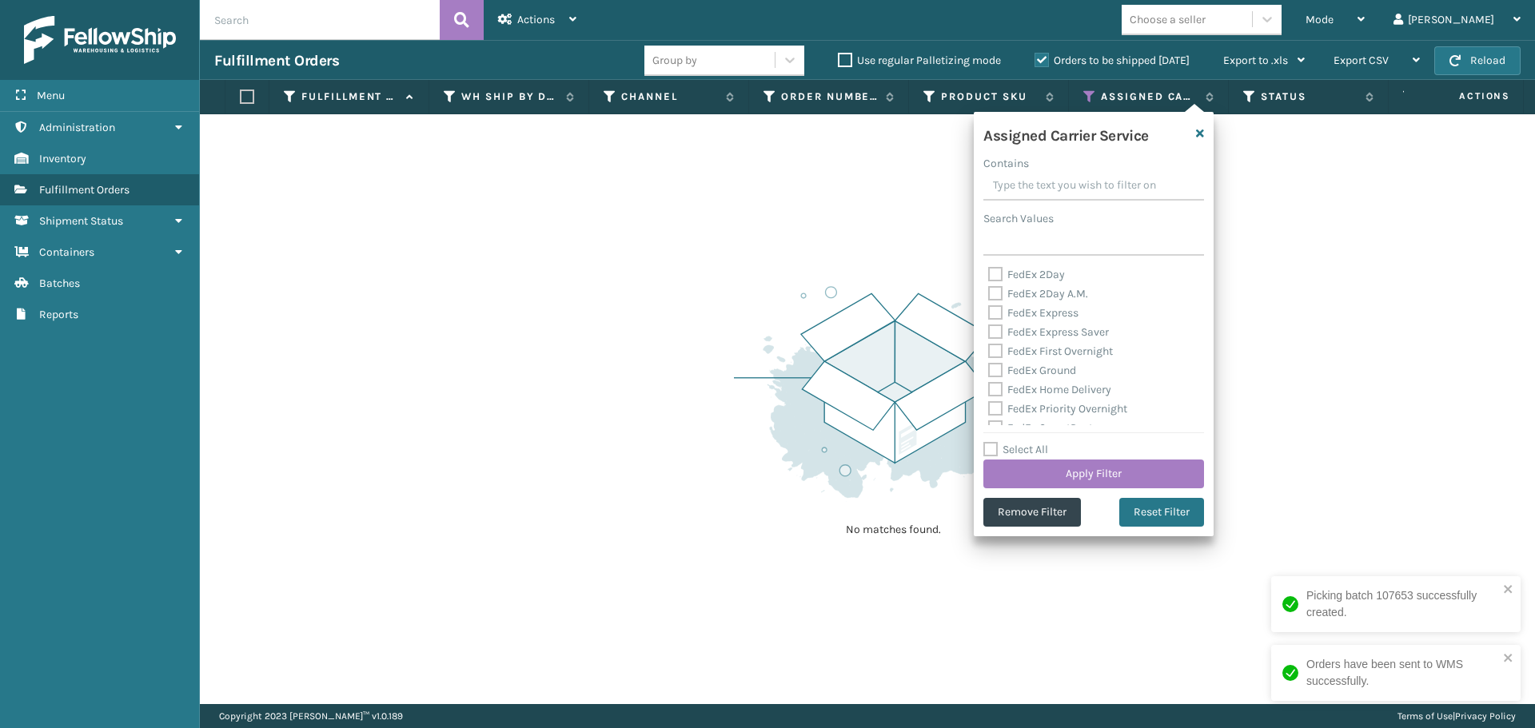
checkbox input "false"
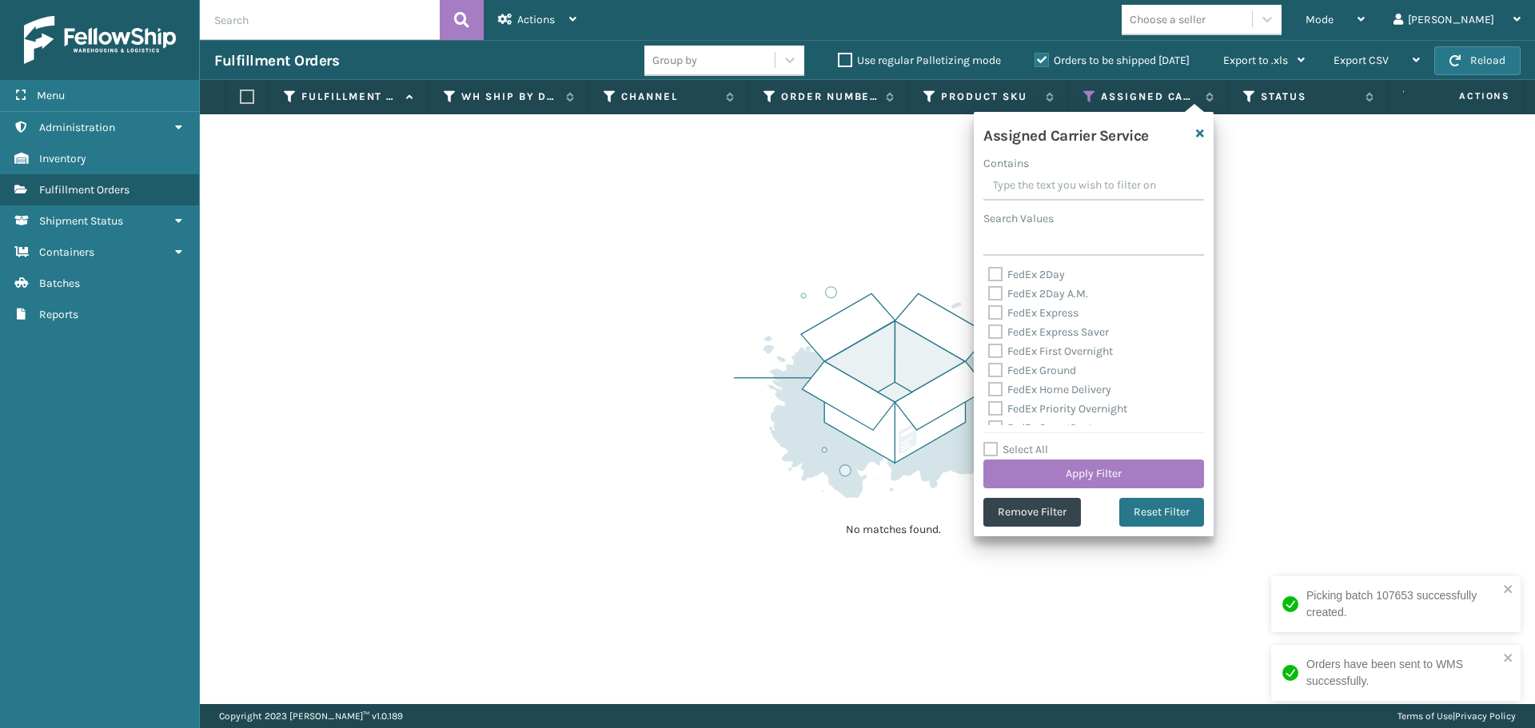
checkbox input "false"
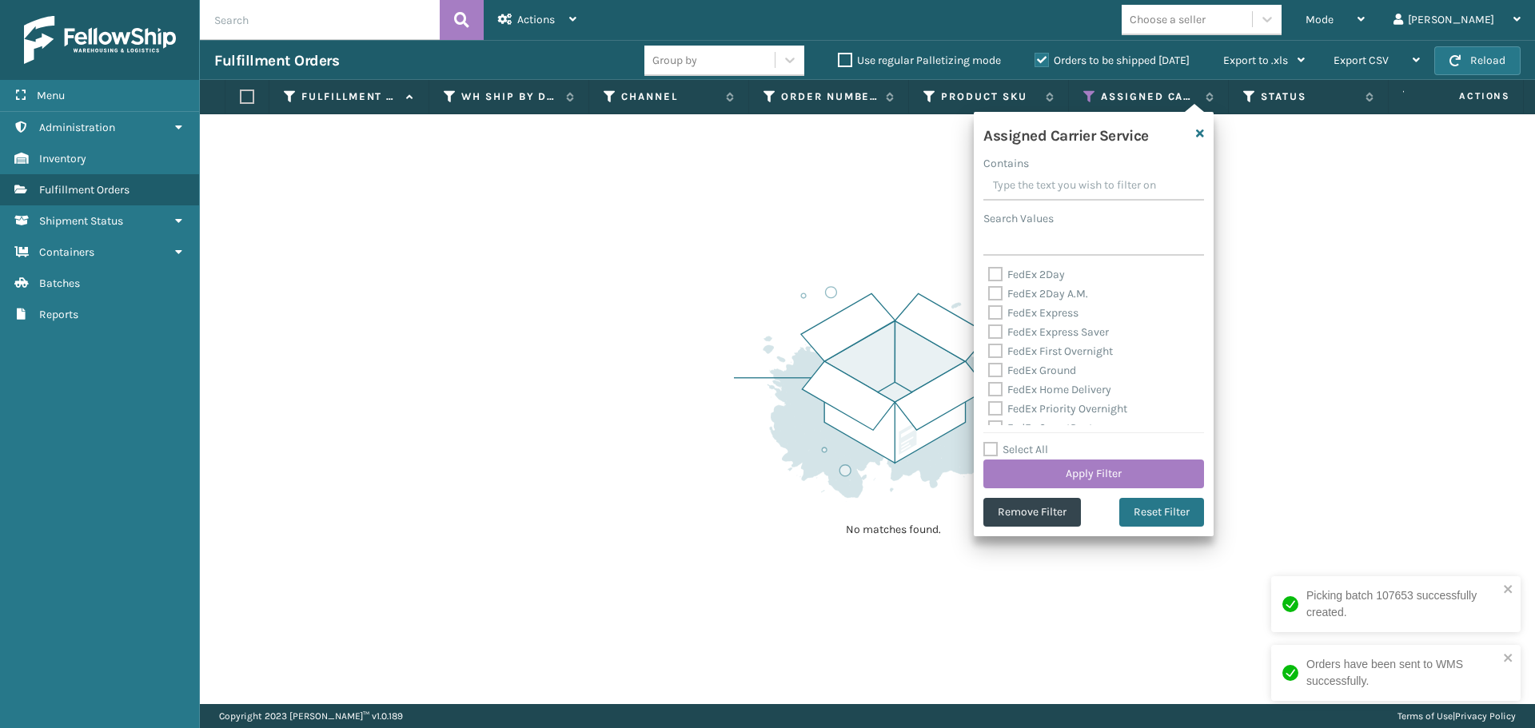
checkbox input "false"
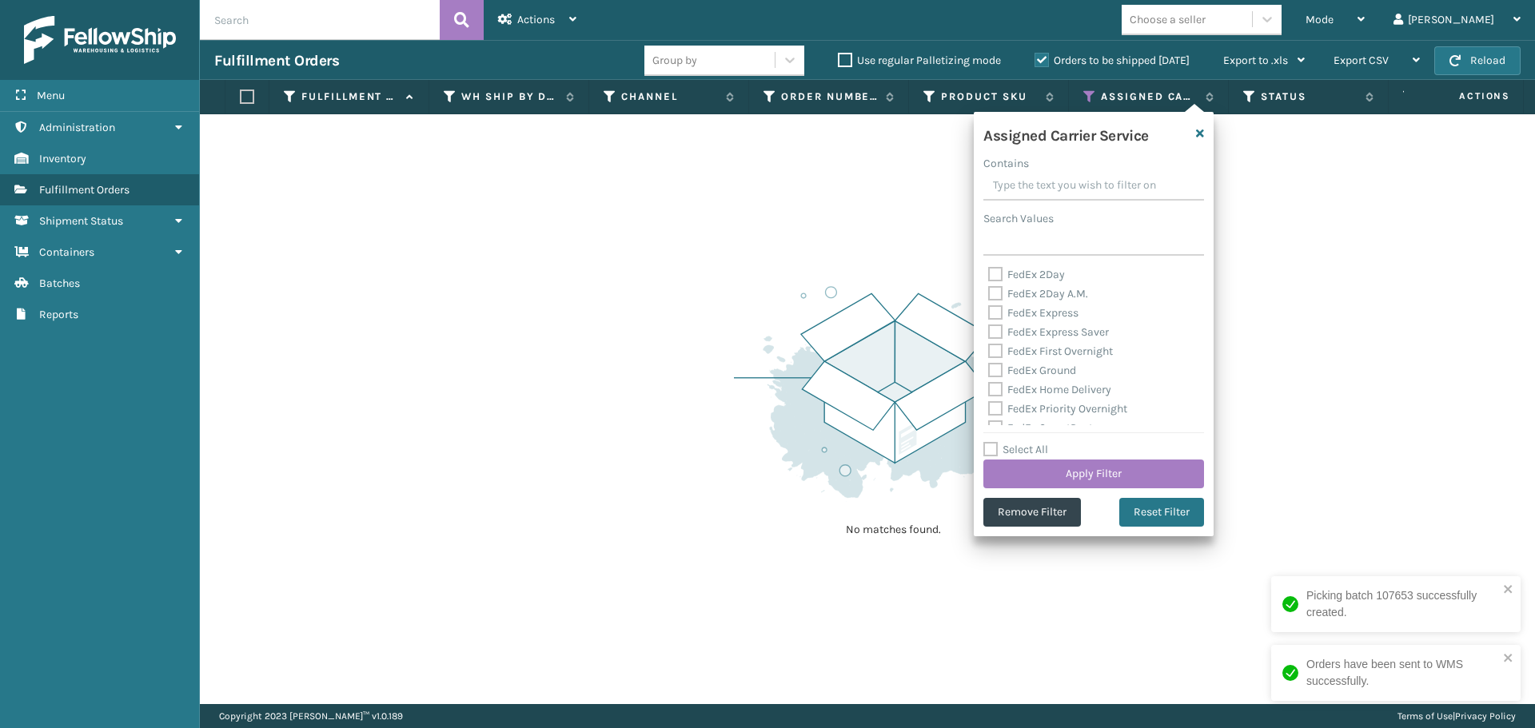
checkbox input "false"
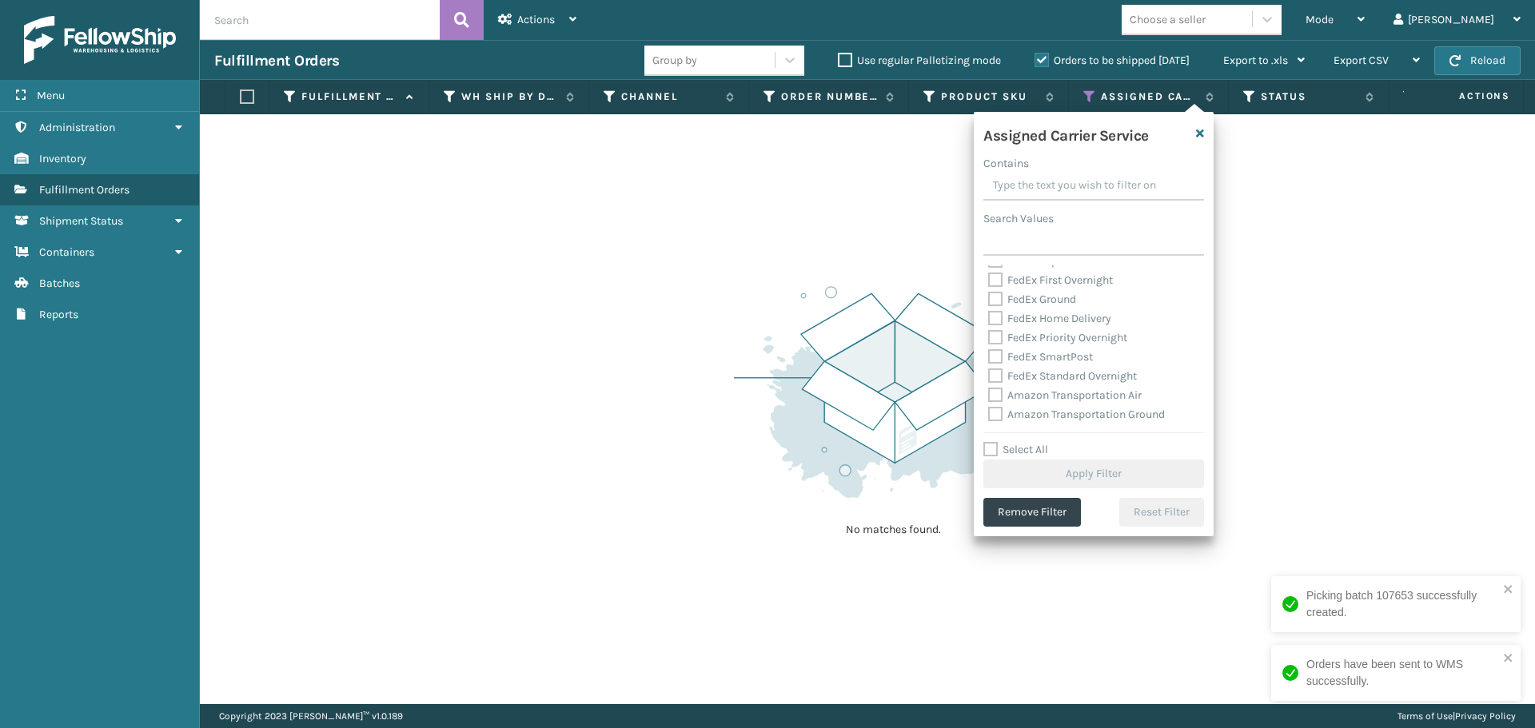
scroll to position [160, 0]
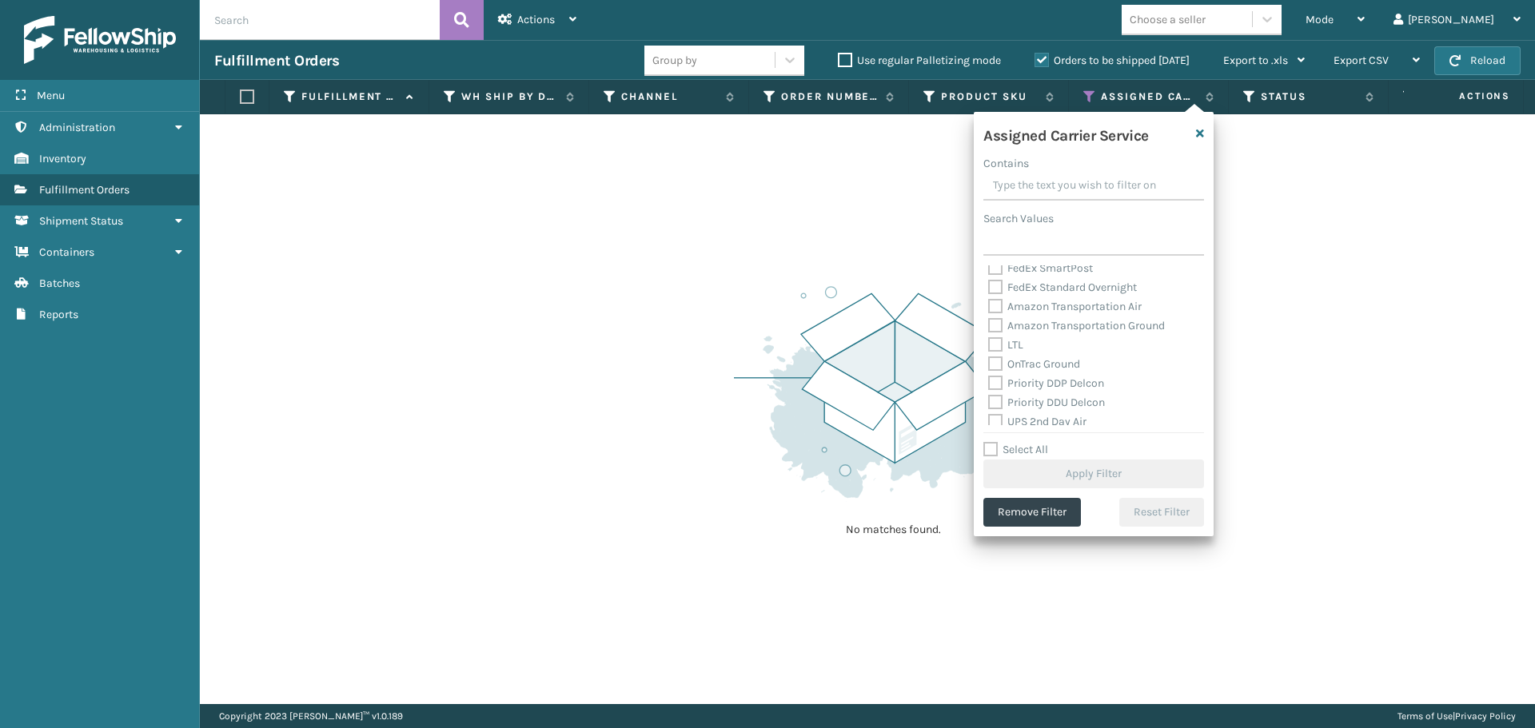
click at [996, 306] on label "Amazon Transportation Air" at bounding box center [1065, 307] width 154 height 14
click at [989, 306] on input "Amazon Transportation Air" at bounding box center [988, 302] width 1 height 10
checkbox input "true"
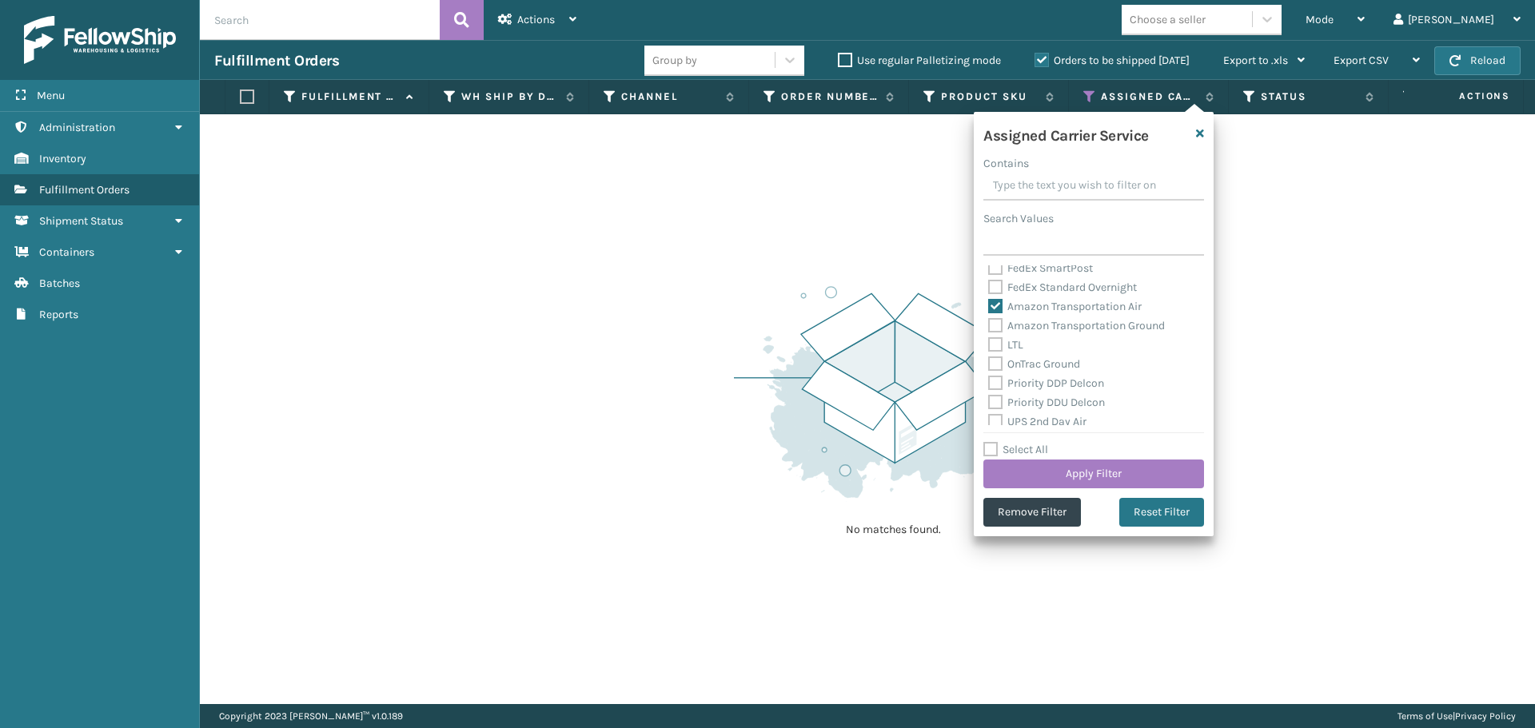
click at [996, 325] on label "Amazon Transportation Ground" at bounding box center [1076, 326] width 177 height 14
click at [989, 325] on input "Amazon Transportation Ground" at bounding box center [988, 322] width 1 height 10
checkbox input "true"
click at [1081, 476] on button "Apply Filter" at bounding box center [1093, 474] width 221 height 29
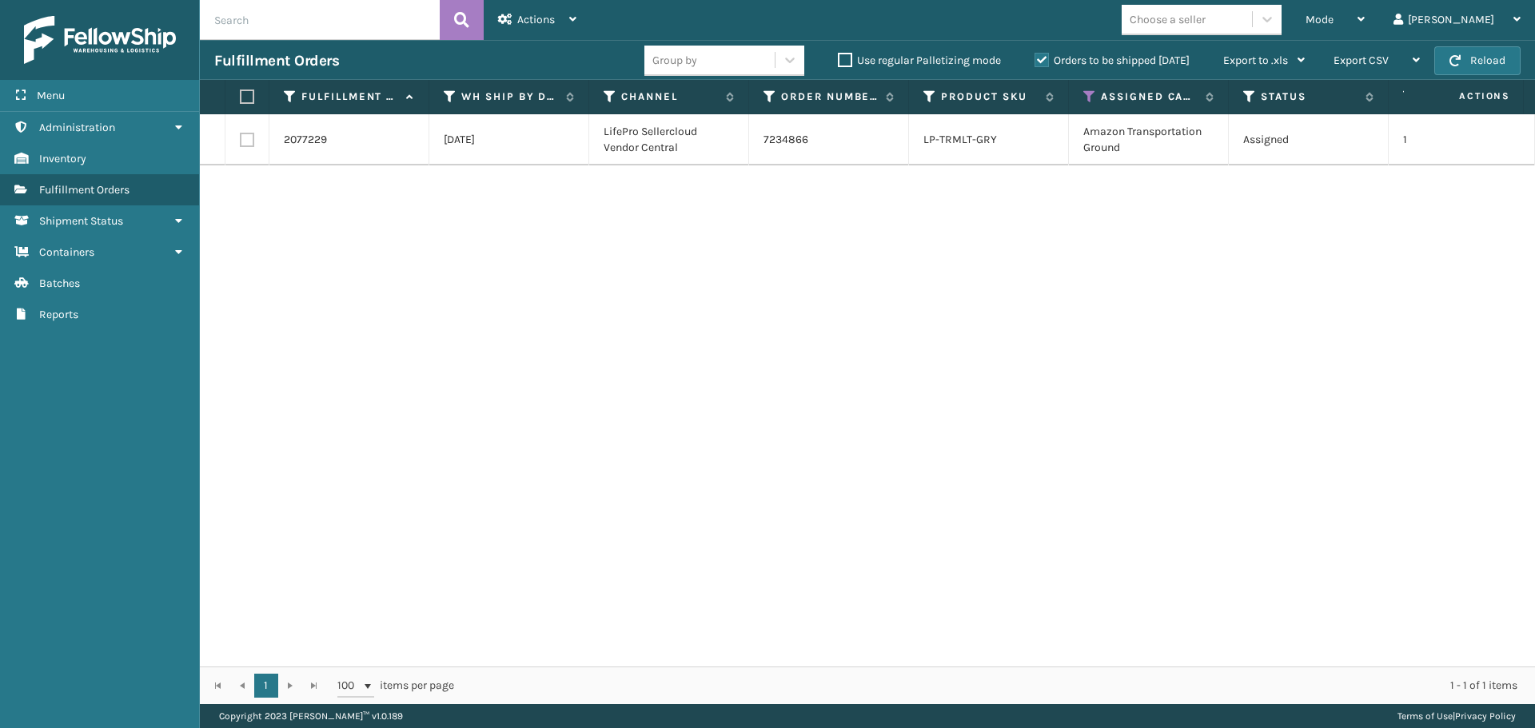
click at [251, 146] on label at bounding box center [247, 140] width 14 height 14
click at [241, 143] on input "checkbox" at bounding box center [240, 138] width 1 height 10
checkbox input "true"
click at [540, 26] on span "Actions" at bounding box center [536, 20] width 38 height 14
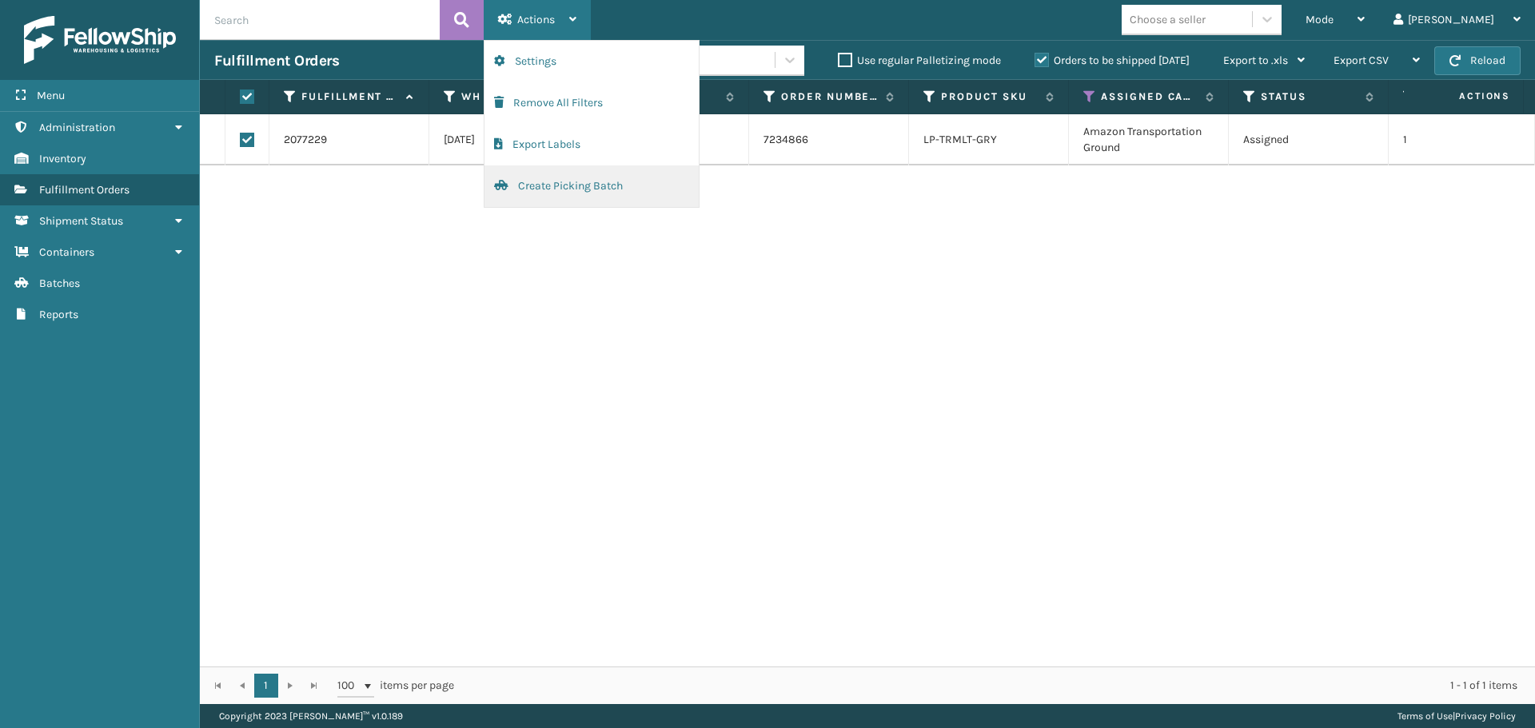
click at [556, 194] on button "Create Picking Batch" at bounding box center [591, 186] width 214 height 42
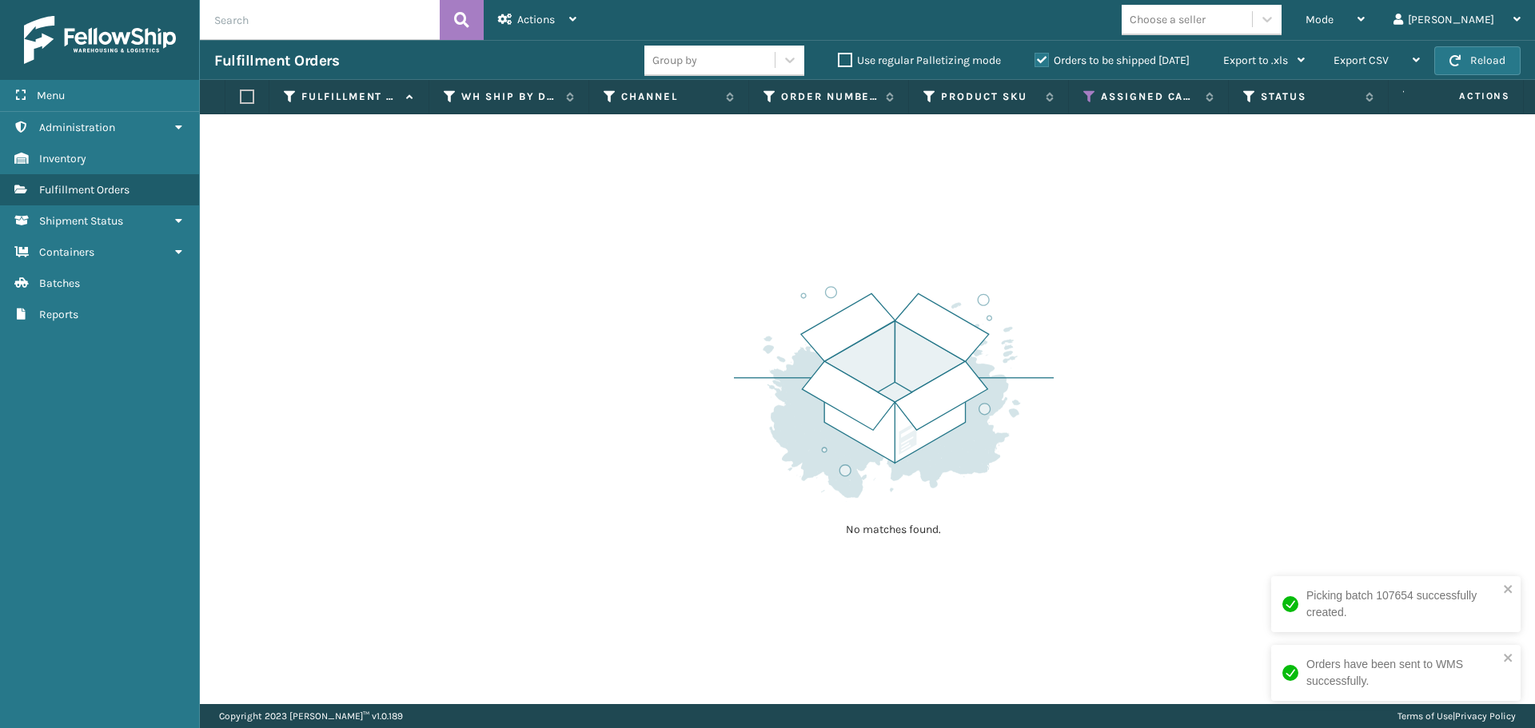
click at [1082, 94] on th "Assigned Carrier Service" at bounding box center [1149, 97] width 160 height 34
click at [1083, 94] on th "Assigned Carrier Service" at bounding box center [1149, 97] width 160 height 34
click at [1089, 94] on icon at bounding box center [1089, 97] width 13 height 14
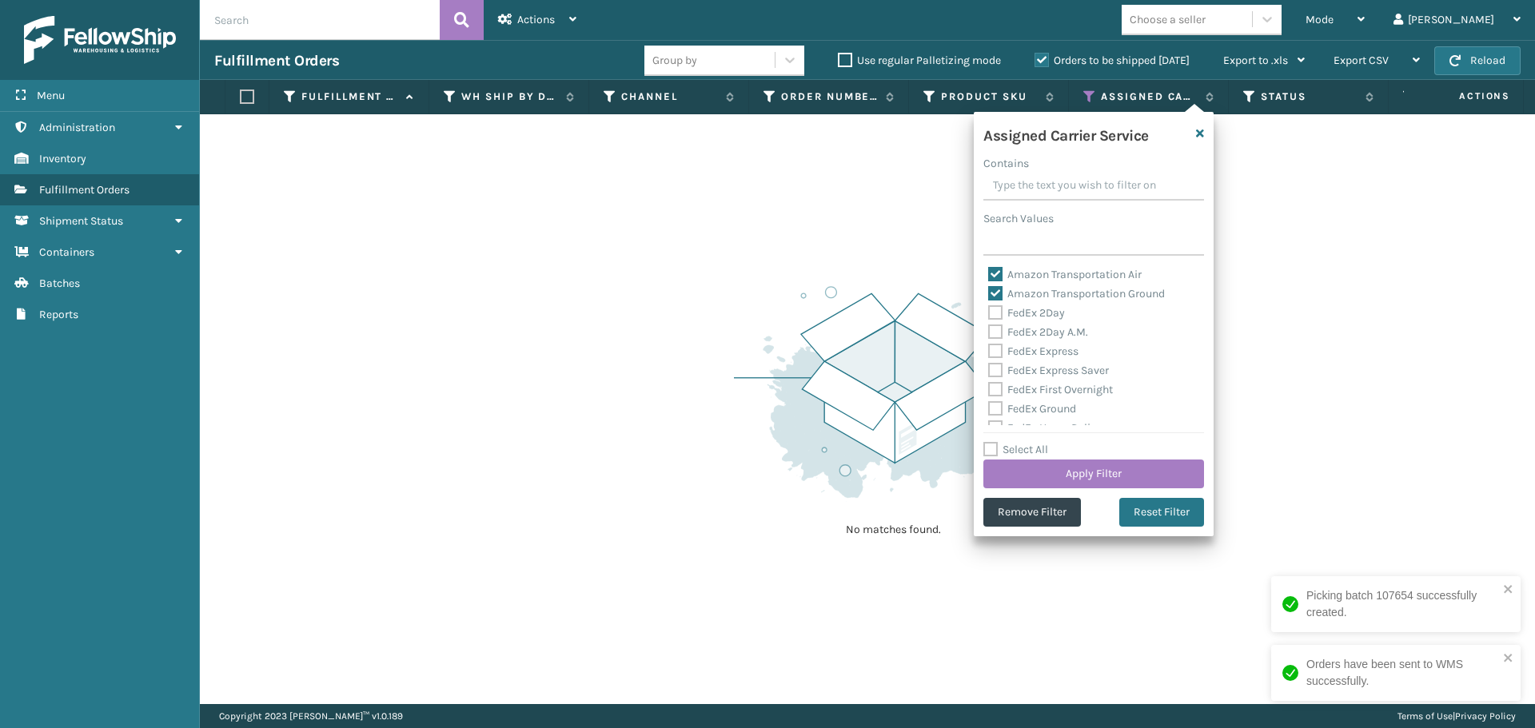
click at [994, 270] on label "Amazon Transportation Air" at bounding box center [1065, 275] width 154 height 14
click at [989, 270] on input "Amazon Transportation Air" at bounding box center [988, 270] width 1 height 10
checkbox input "false"
click at [1001, 297] on label "Amazon Transportation Ground" at bounding box center [1076, 294] width 177 height 14
click at [989, 295] on input "Amazon Transportation Ground" at bounding box center [988, 290] width 1 height 10
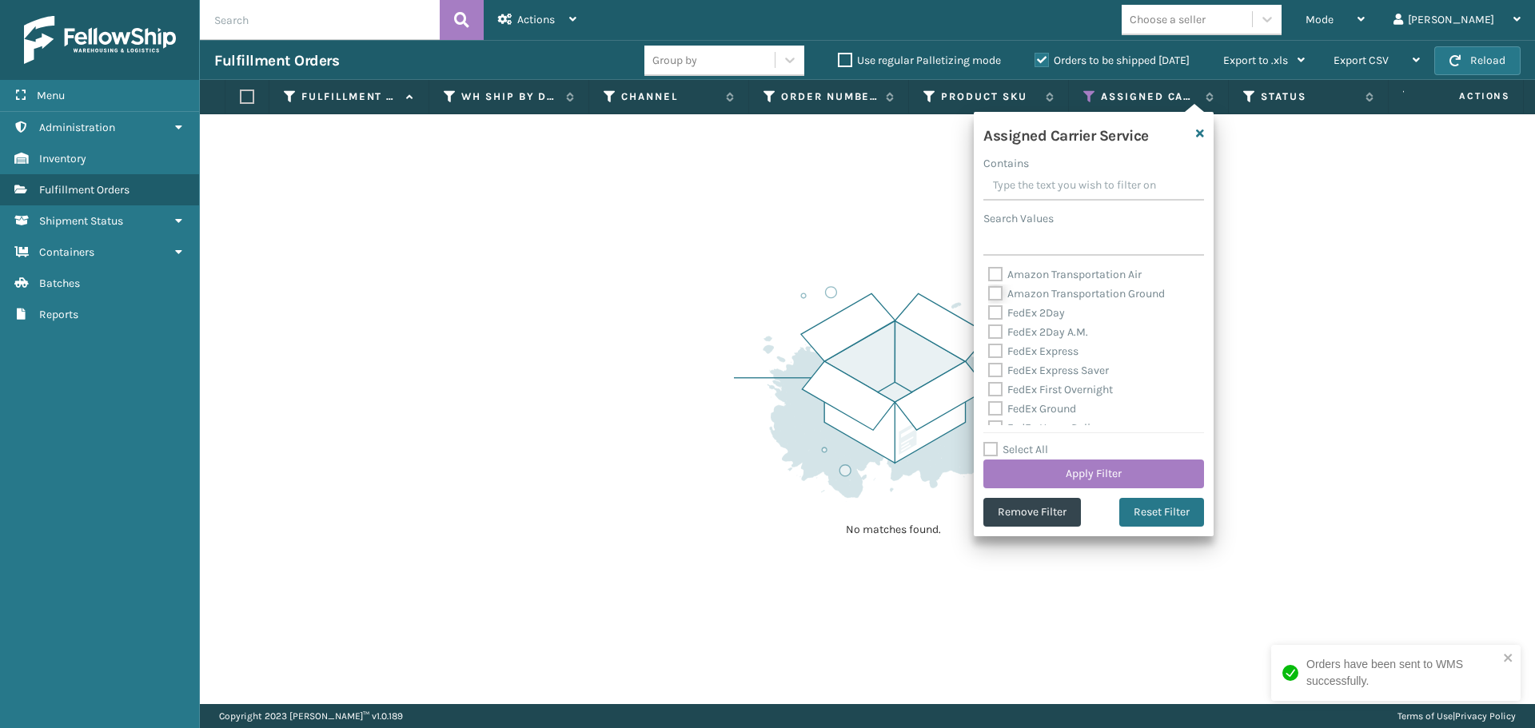
checkbox input "false"
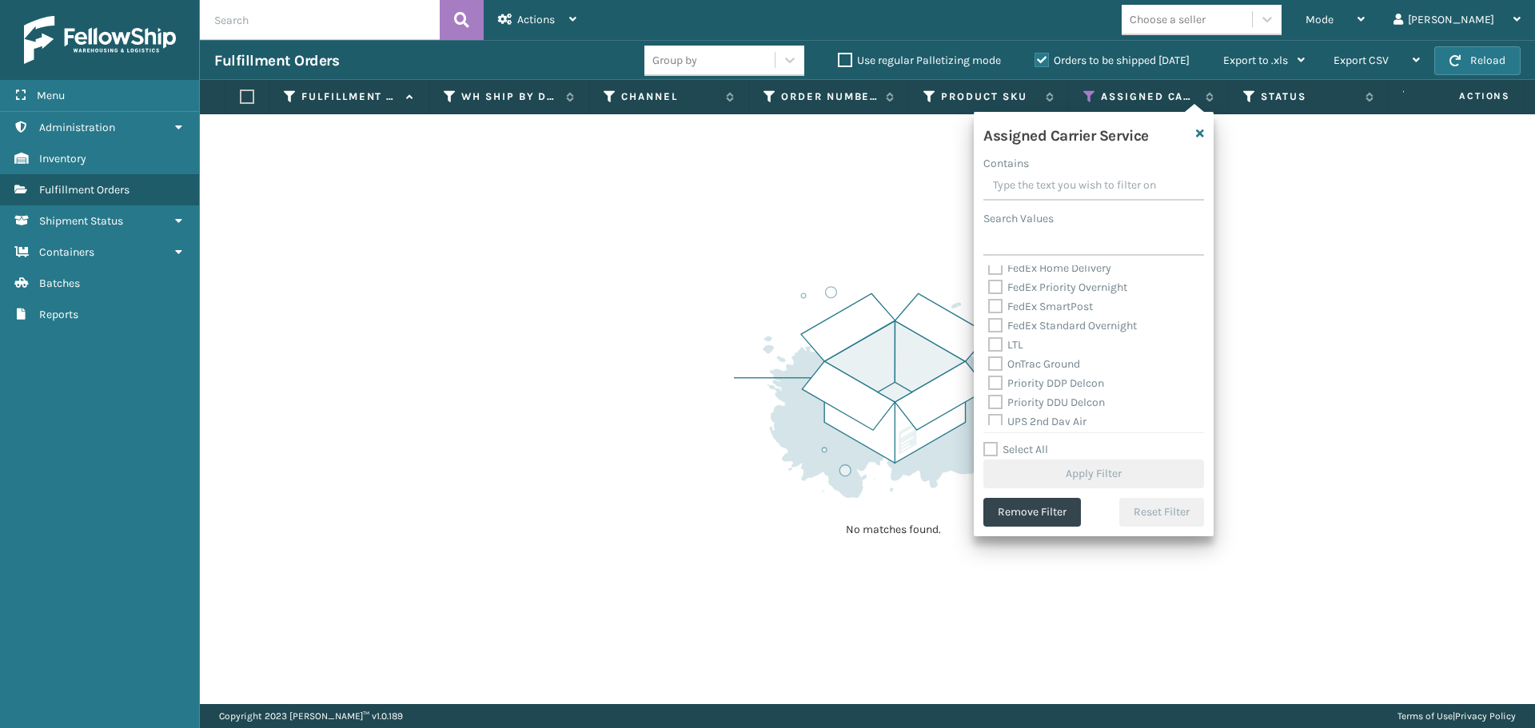
click at [997, 366] on label "OnTrac Ground" at bounding box center [1034, 364] width 92 height 14
click at [989, 365] on input "OnTrac Ground" at bounding box center [988, 360] width 1 height 10
checkbox input "true"
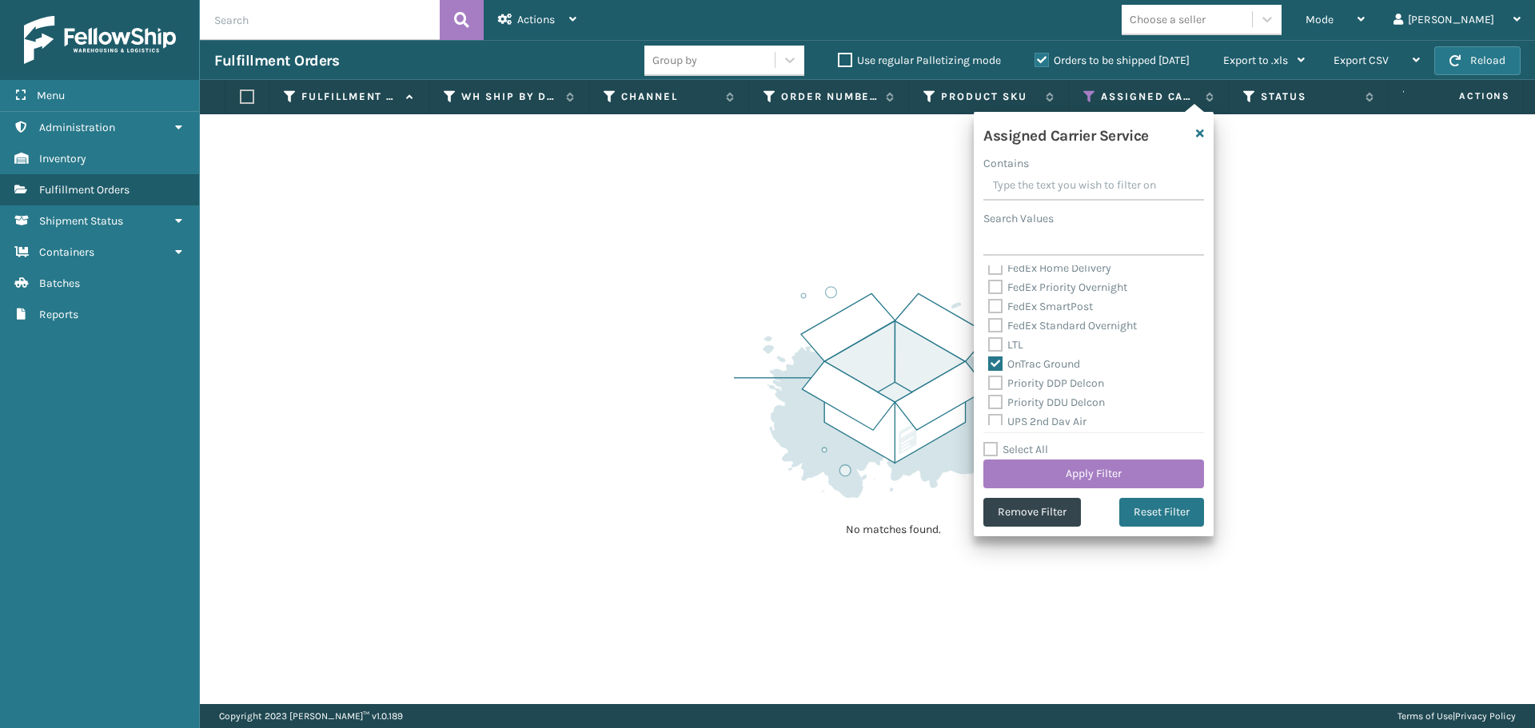
click at [997, 377] on label "Priority DDP Delcon" at bounding box center [1046, 384] width 116 height 14
click at [989, 377] on input "Priority DDP Delcon" at bounding box center [988, 379] width 1 height 10
checkbox input "true"
click at [998, 402] on label "Priority DDU Delcon" at bounding box center [1046, 403] width 117 height 14
click at [989, 402] on input "Priority DDU Delcon" at bounding box center [988, 398] width 1 height 10
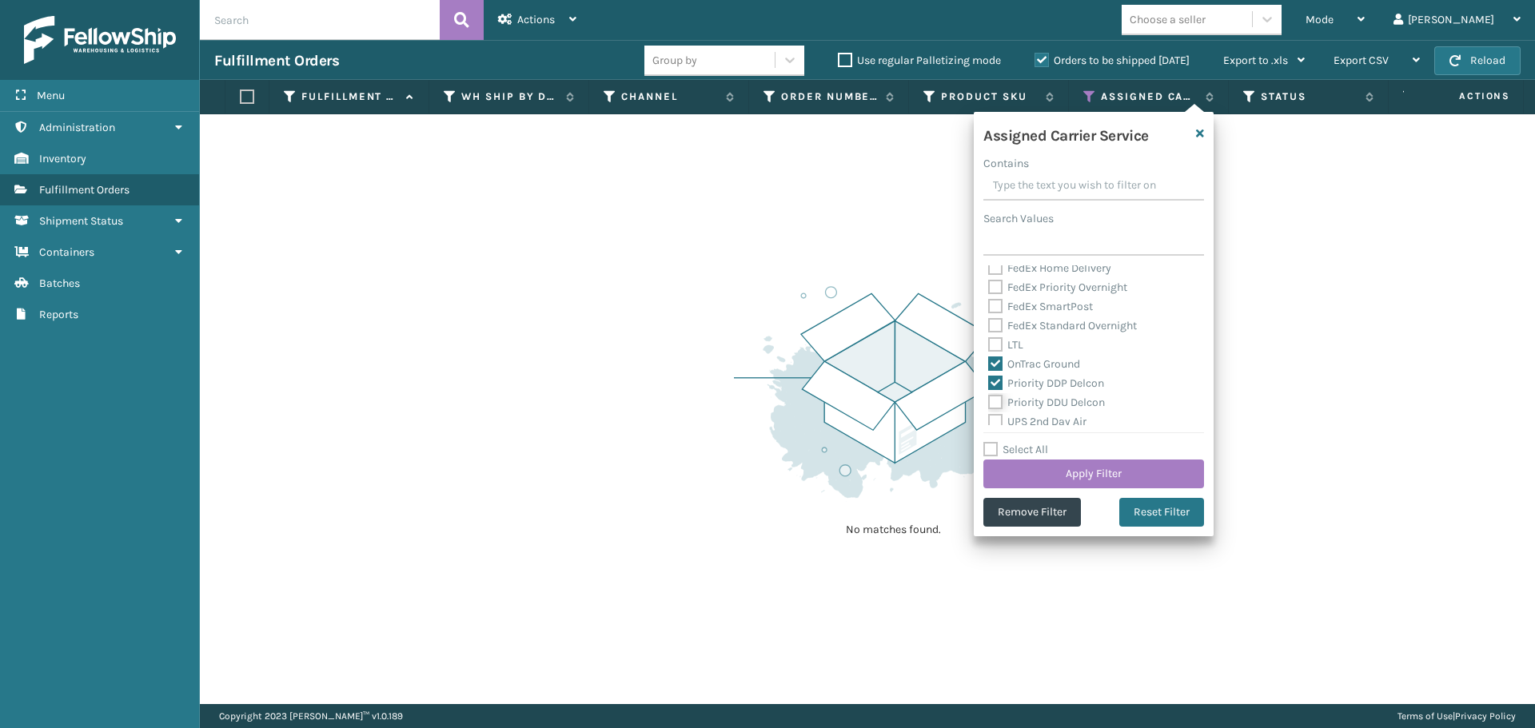
checkbox input "true"
click at [998, 418] on label "UPS 2nd Day Air" at bounding box center [1037, 422] width 98 height 14
click at [989, 418] on input "UPS 2nd Day Air" at bounding box center [988, 418] width 1 height 10
checkbox input "true"
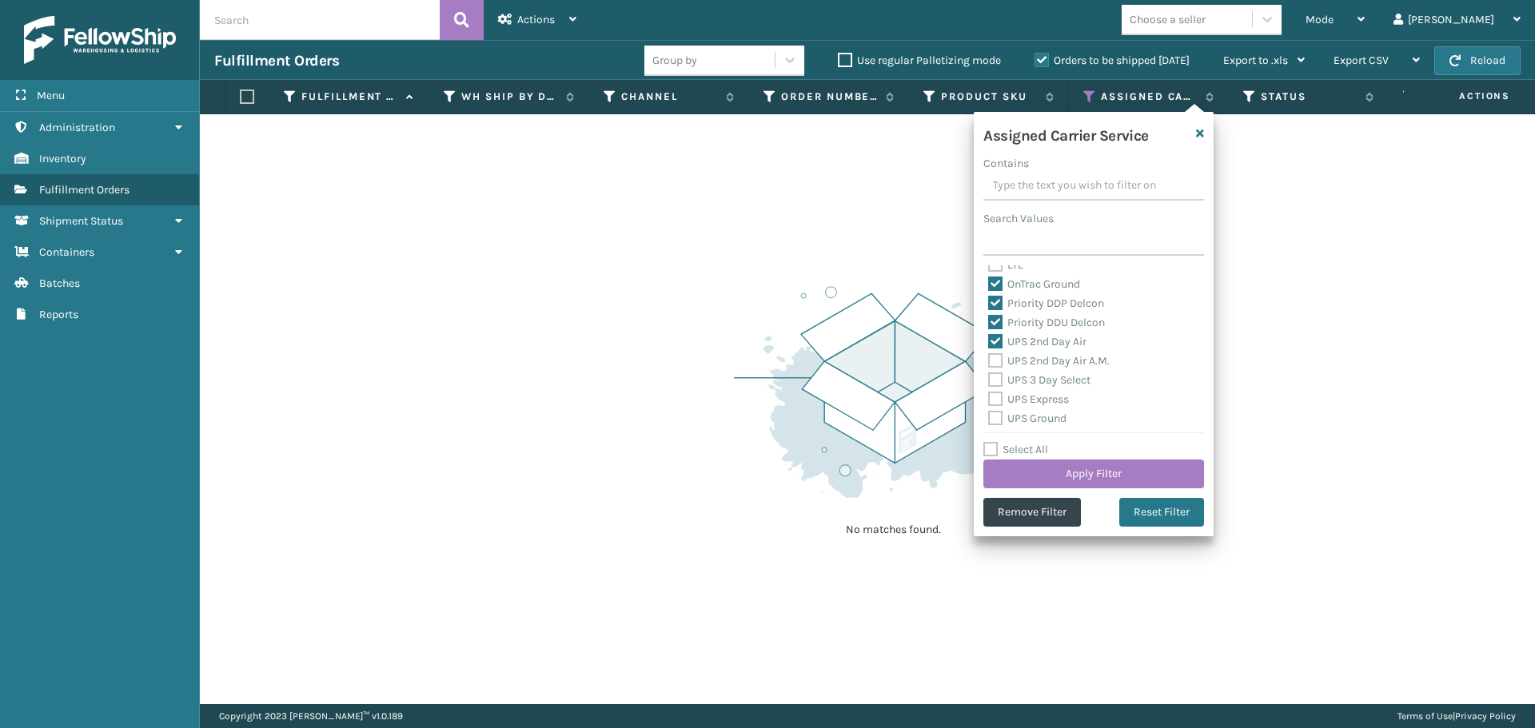
click at [992, 363] on label "UPS 2nd Day Air A.M." at bounding box center [1049, 361] width 122 height 14
click at [989, 362] on input "UPS 2nd Day Air A.M." at bounding box center [988, 357] width 1 height 10
checkbox input "true"
click at [992, 383] on label "UPS 3 Day Select" at bounding box center [1039, 380] width 102 height 14
click at [989, 381] on input "UPS 3 Day Select" at bounding box center [988, 376] width 1 height 10
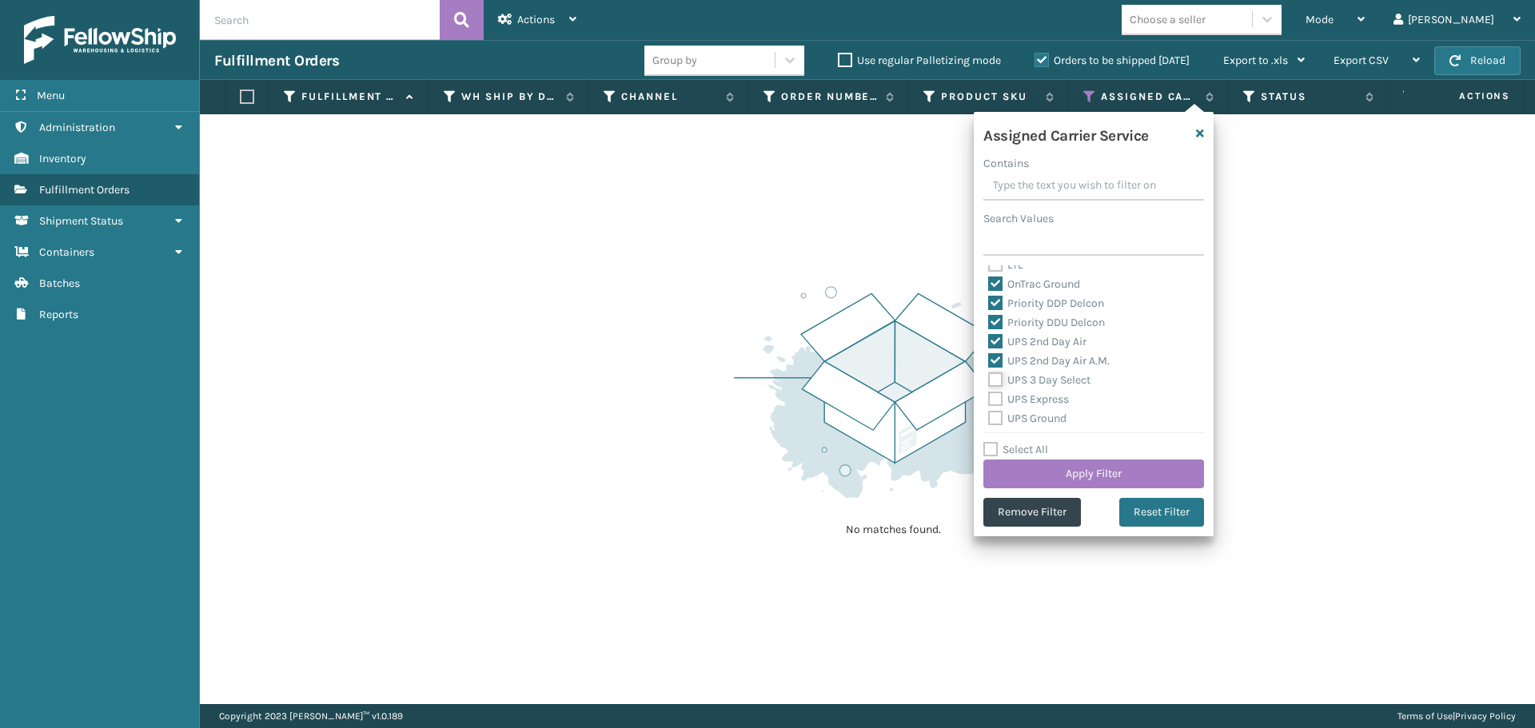
checkbox input "true"
click at [995, 399] on label "UPS Express" at bounding box center [1028, 400] width 81 height 14
click at [989, 399] on input "UPS Express" at bounding box center [988, 395] width 1 height 10
checkbox input "true"
click at [995, 419] on label "UPS Ground" at bounding box center [1027, 419] width 78 height 14
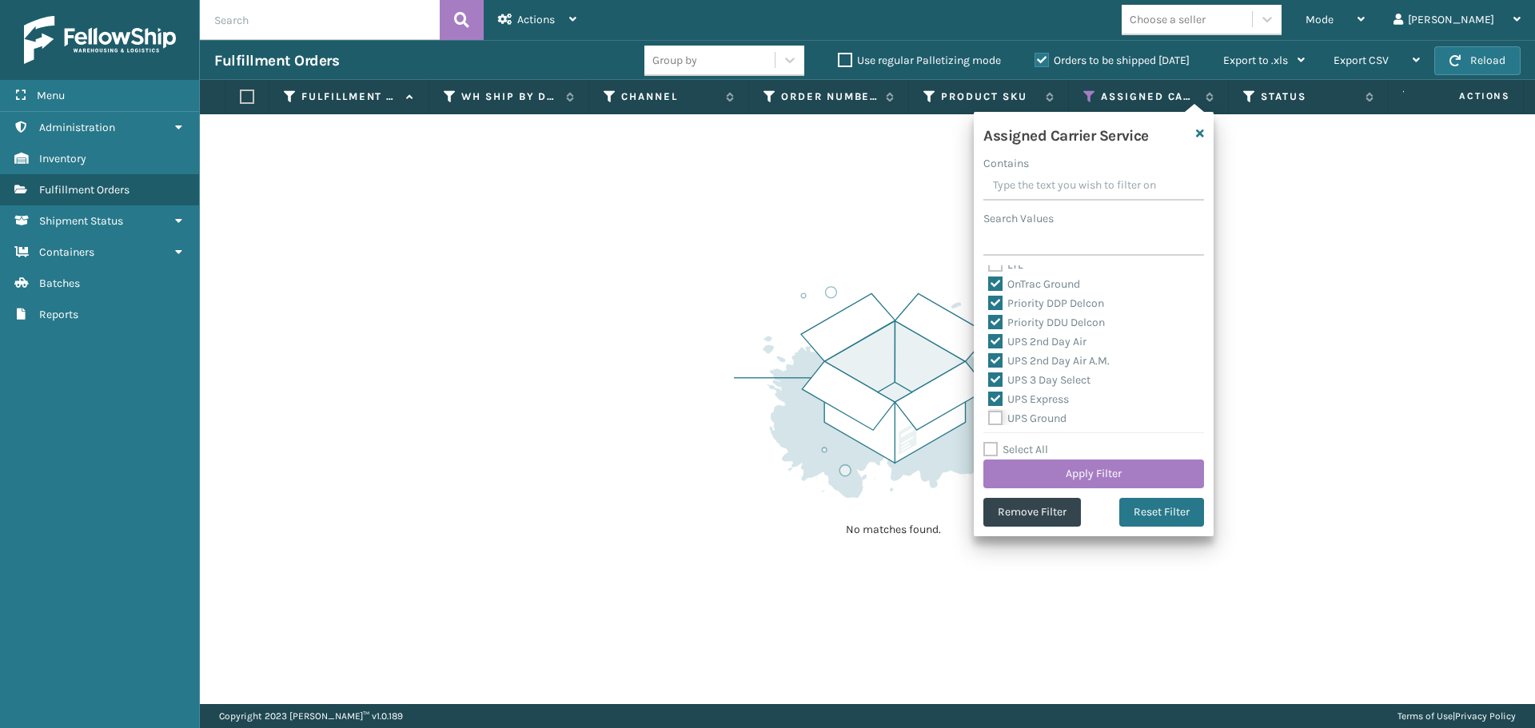
click at [989, 419] on input "UPS Ground" at bounding box center [988, 414] width 1 height 10
checkbox input "true"
click at [991, 361] on label "UPS Next Day Air" at bounding box center [1039, 358] width 102 height 14
click at [989, 359] on input "UPS Next Day Air" at bounding box center [988, 354] width 1 height 10
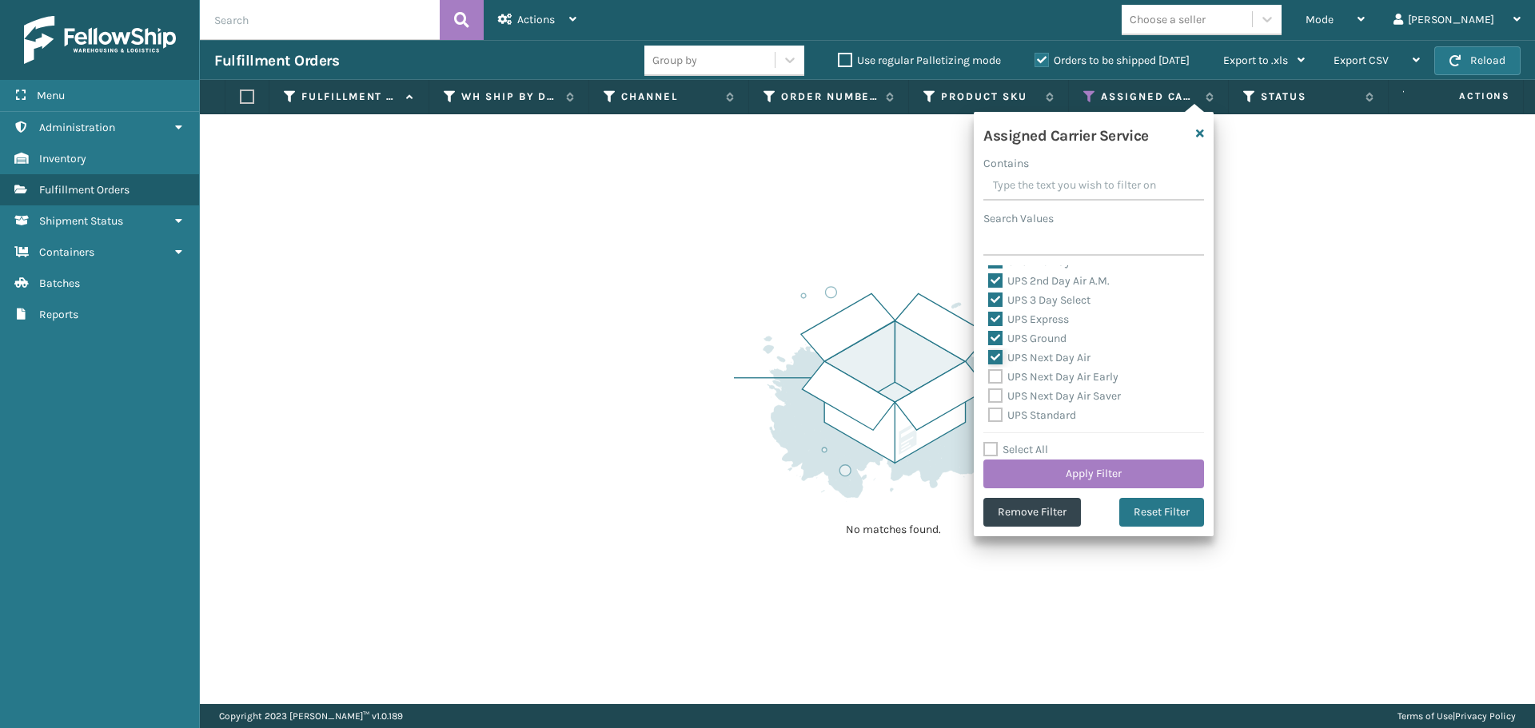
checkbox input "true"
drag, startPoint x: 991, startPoint y: 381, endPoint x: 993, endPoint y: 392, distance: 11.4
click at [992, 381] on label "UPS Next Day Air Early" at bounding box center [1053, 377] width 130 height 14
click at [994, 397] on label "UPS Next Day Air Saver" at bounding box center [1054, 396] width 133 height 14
click at [989, 397] on input "UPS Next Day Air Saver" at bounding box center [988, 392] width 1 height 10
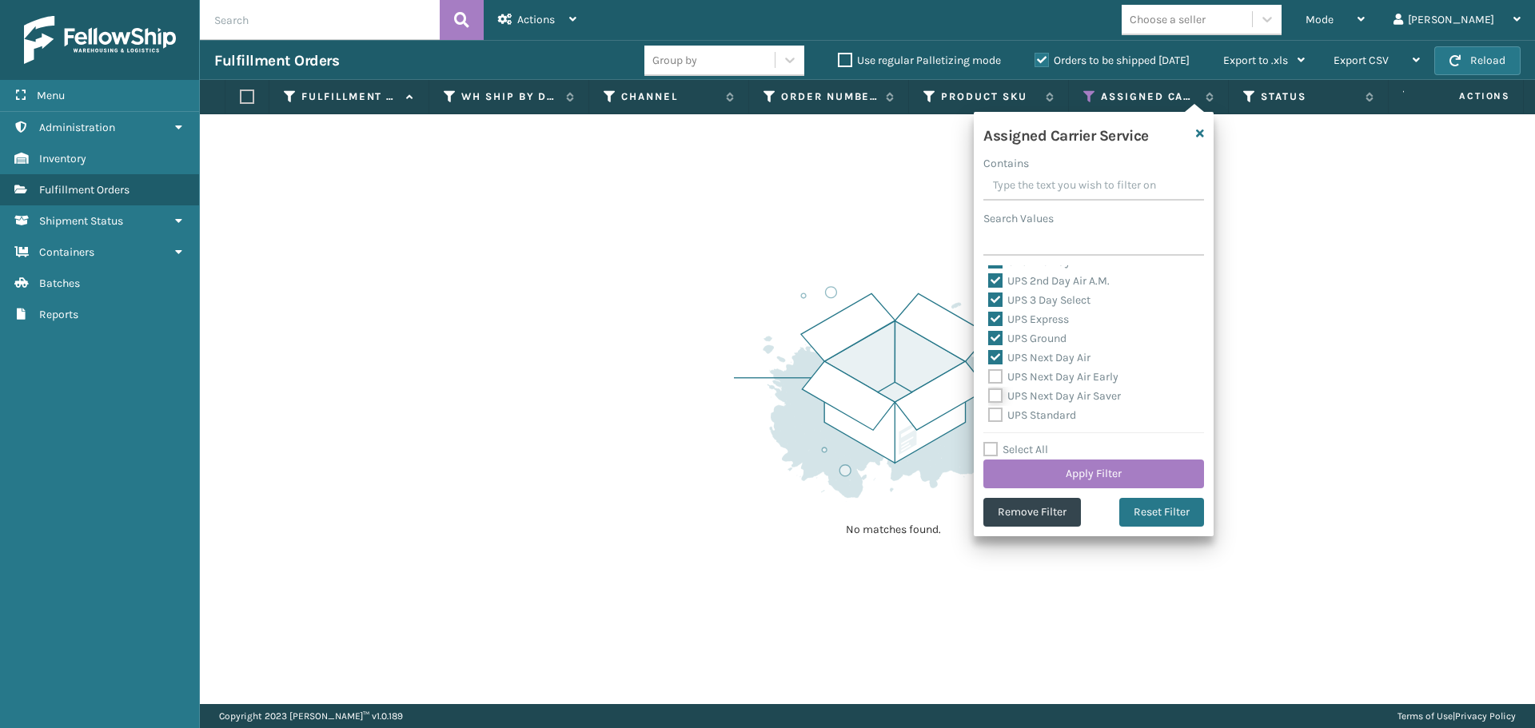
checkbox input "true"
click at [996, 371] on label "UPS Next Day Air Early" at bounding box center [1053, 377] width 130 height 14
click at [989, 371] on input "UPS Next Day Air Early" at bounding box center [988, 373] width 1 height 10
checkbox input "true"
click at [996, 419] on label "UPS Standard" at bounding box center [1032, 416] width 88 height 14
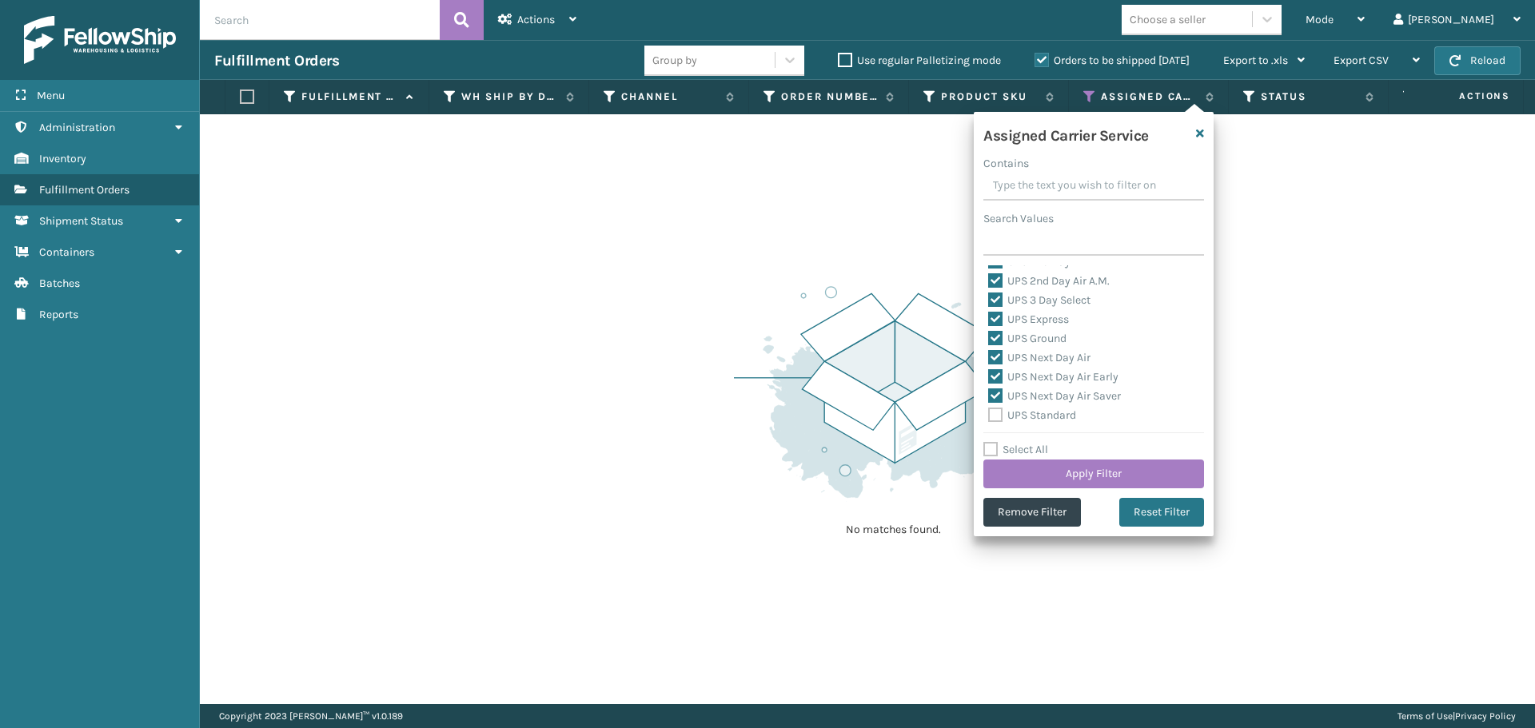
click at [989, 417] on input "UPS Standard" at bounding box center [988, 411] width 1 height 10
checkbox input "true"
click at [992, 344] on label "UPS SurePost 1LB or Greater" at bounding box center [1067, 342] width 158 height 14
click at [989, 343] on input "UPS SurePost 1LB or Greater" at bounding box center [988, 338] width 1 height 10
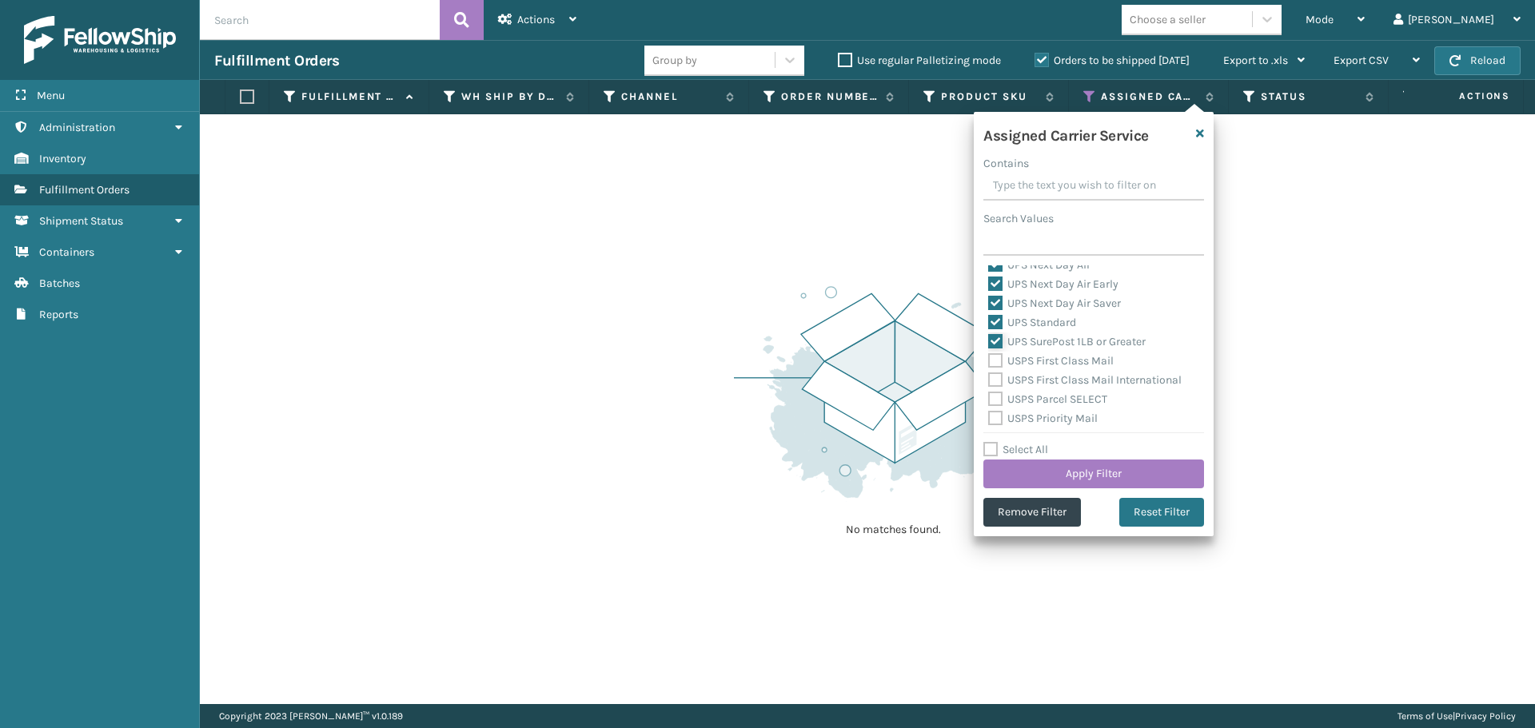
checkbox input "true"
click at [994, 368] on div "USPS First Class Mail" at bounding box center [1093, 361] width 211 height 19
click at [996, 361] on label "USPS First Class Mail" at bounding box center [1051, 361] width 126 height 14
click at [989, 361] on input "USPS First Class Mail" at bounding box center [988, 357] width 1 height 10
checkbox input "true"
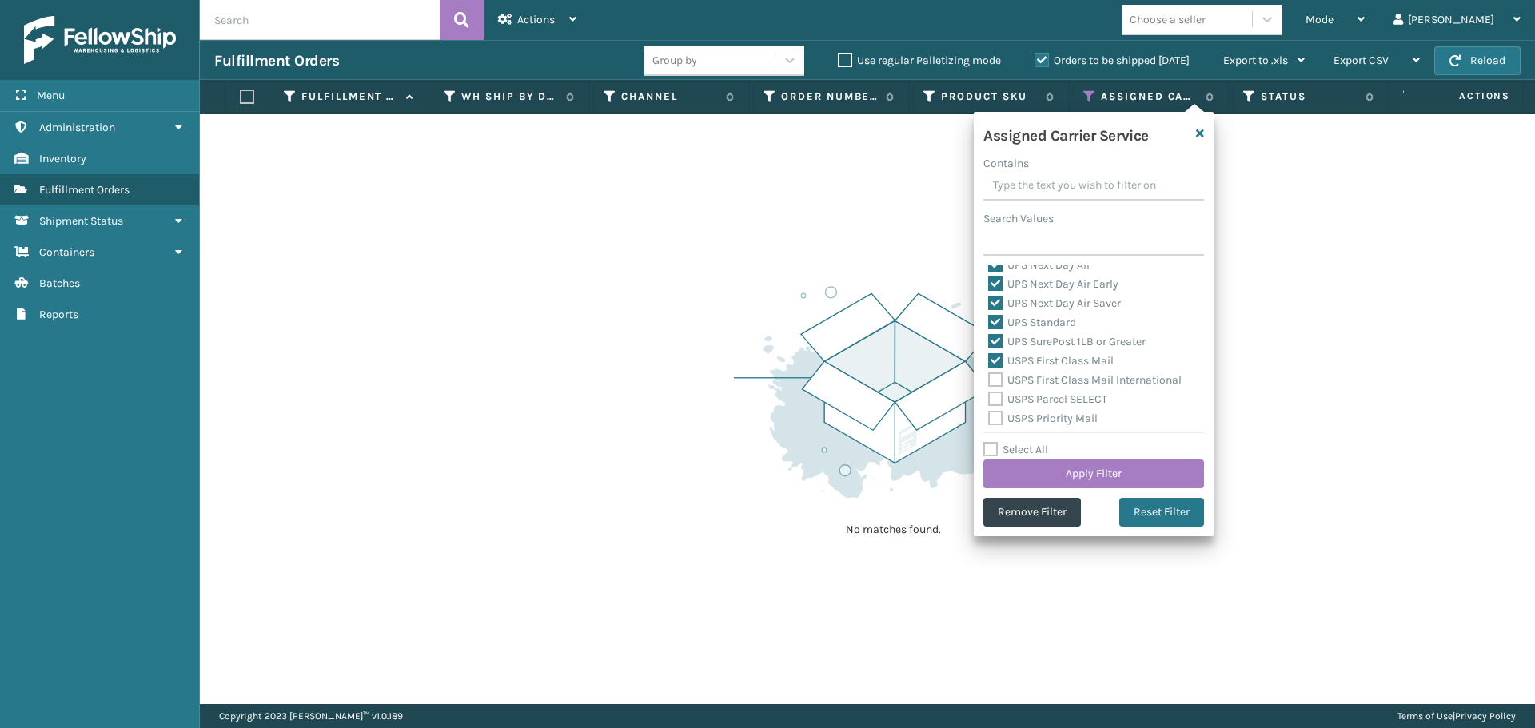
click at [995, 382] on label "USPS First Class Mail International" at bounding box center [1084, 380] width 193 height 14
click at [989, 381] on input "USPS First Class Mail International" at bounding box center [988, 376] width 1 height 10
checkbox input "true"
click at [995, 396] on label "USPS Parcel SELECT" at bounding box center [1047, 400] width 119 height 14
click at [989, 396] on input "USPS Parcel SELECT" at bounding box center [988, 395] width 1 height 10
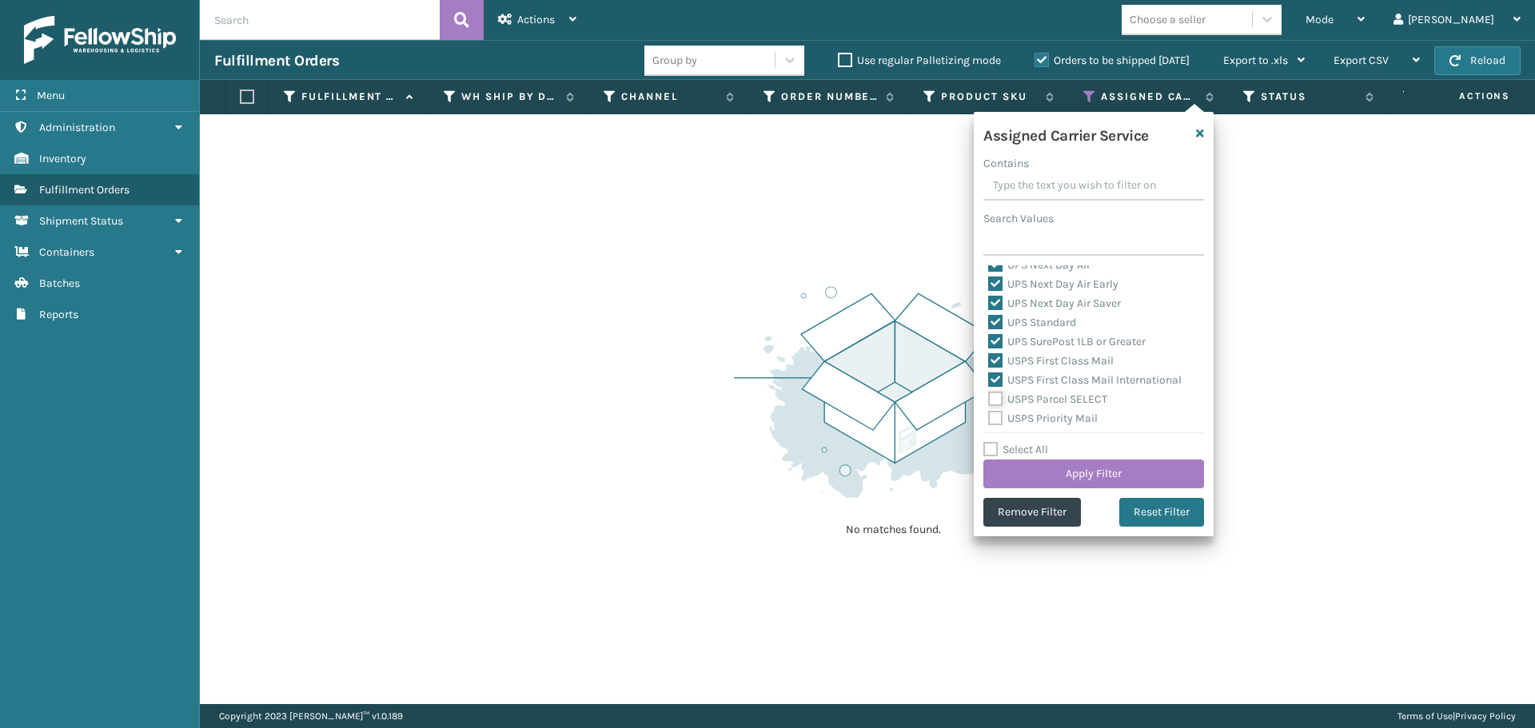
checkbox input "true"
click at [994, 412] on label "USPS Priority Mail" at bounding box center [1043, 419] width 110 height 14
click at [989, 412] on input "USPS Priority Mail" at bounding box center [988, 414] width 1 height 10
checkbox input "true"
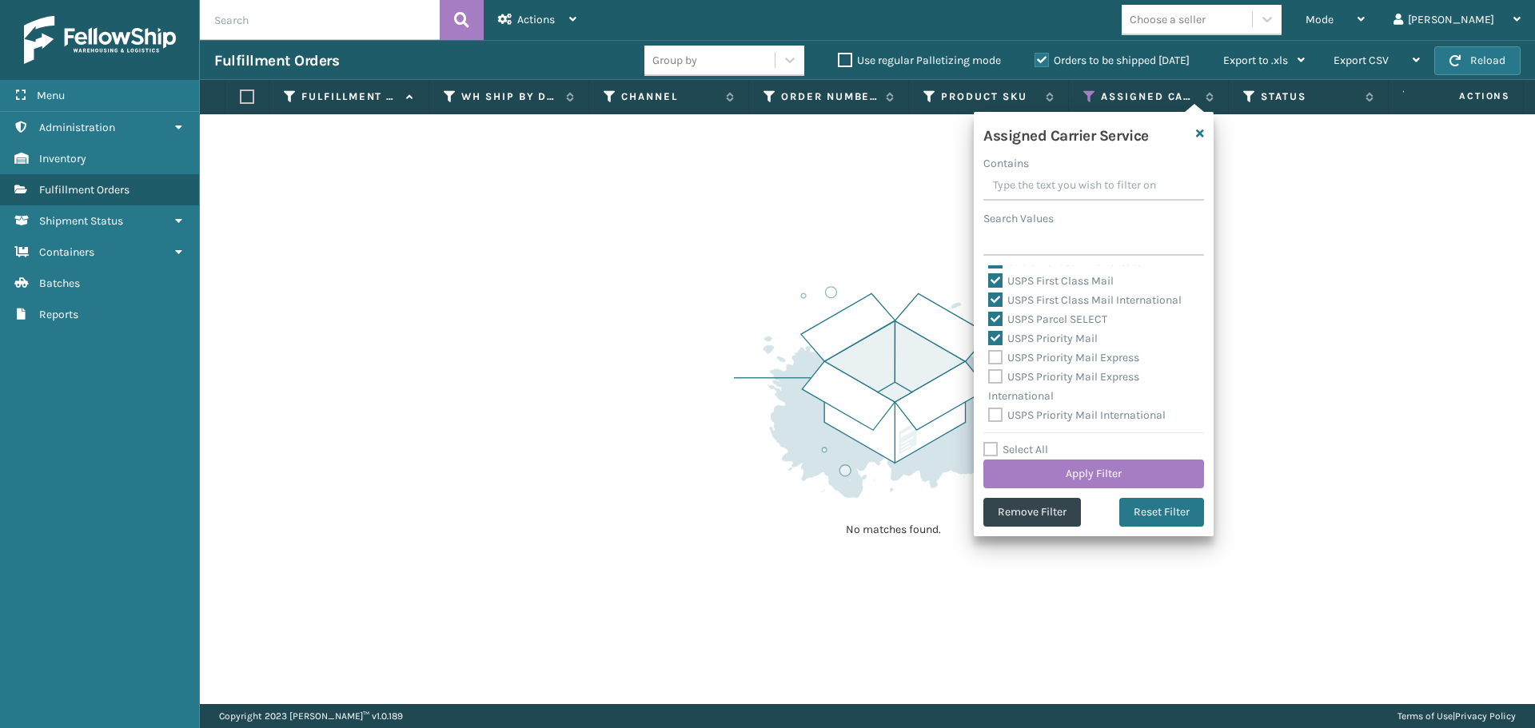
click at [999, 357] on label "USPS Priority Mail Express" at bounding box center [1063, 358] width 151 height 14
click at [989, 357] on input "USPS Priority Mail Express" at bounding box center [988, 354] width 1 height 10
checkbox input "true"
click at [998, 372] on label "USPS Priority Mail Express International" at bounding box center [1063, 386] width 151 height 33
click at [989, 372] on input "USPS Priority Mail Express International" at bounding box center [988, 373] width 1 height 10
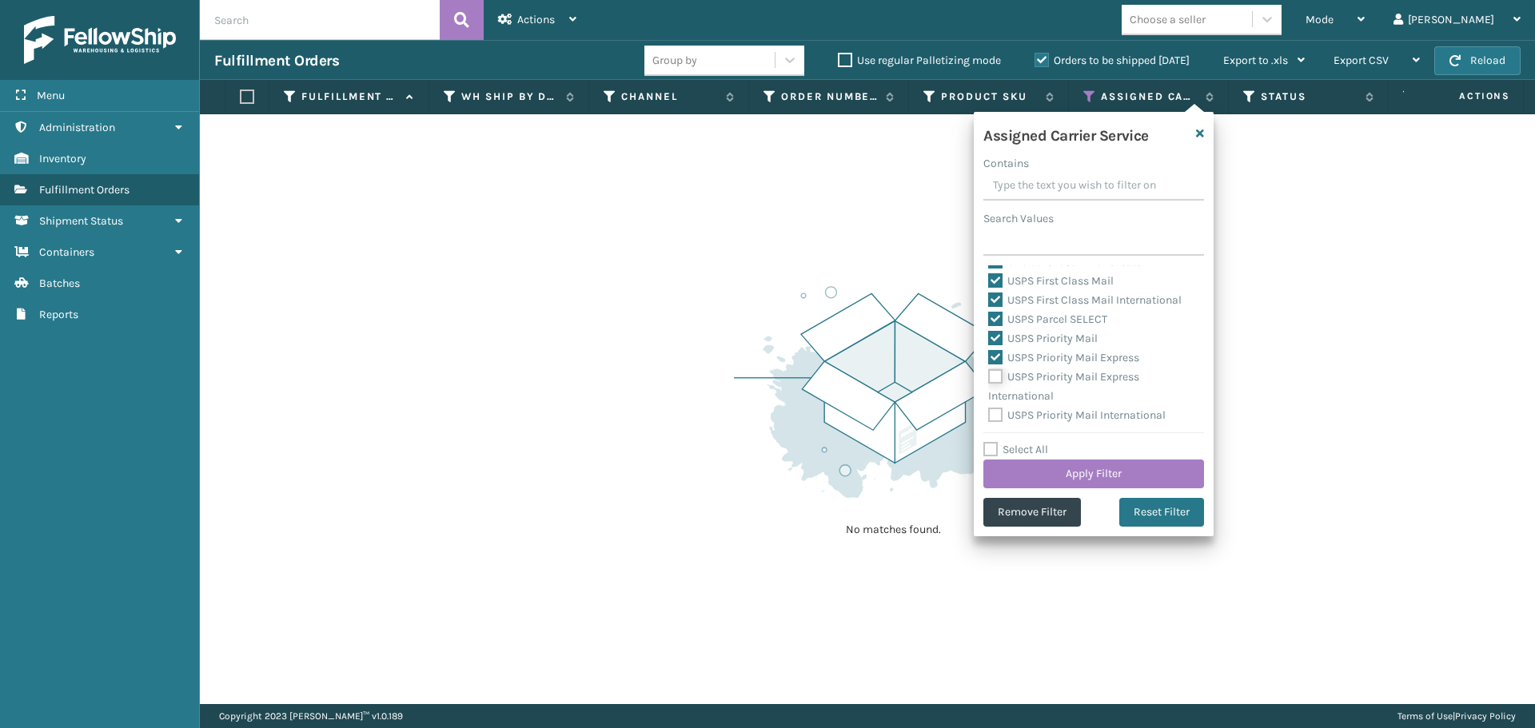
checkbox input "true"
click at [995, 409] on label "USPS Priority Mail International" at bounding box center [1076, 416] width 177 height 14
click at [989, 409] on input "USPS Priority Mail International" at bounding box center [988, 411] width 1 height 10
checkbox input "true"
click at [1034, 471] on button "Apply Filter" at bounding box center [1093, 474] width 221 height 29
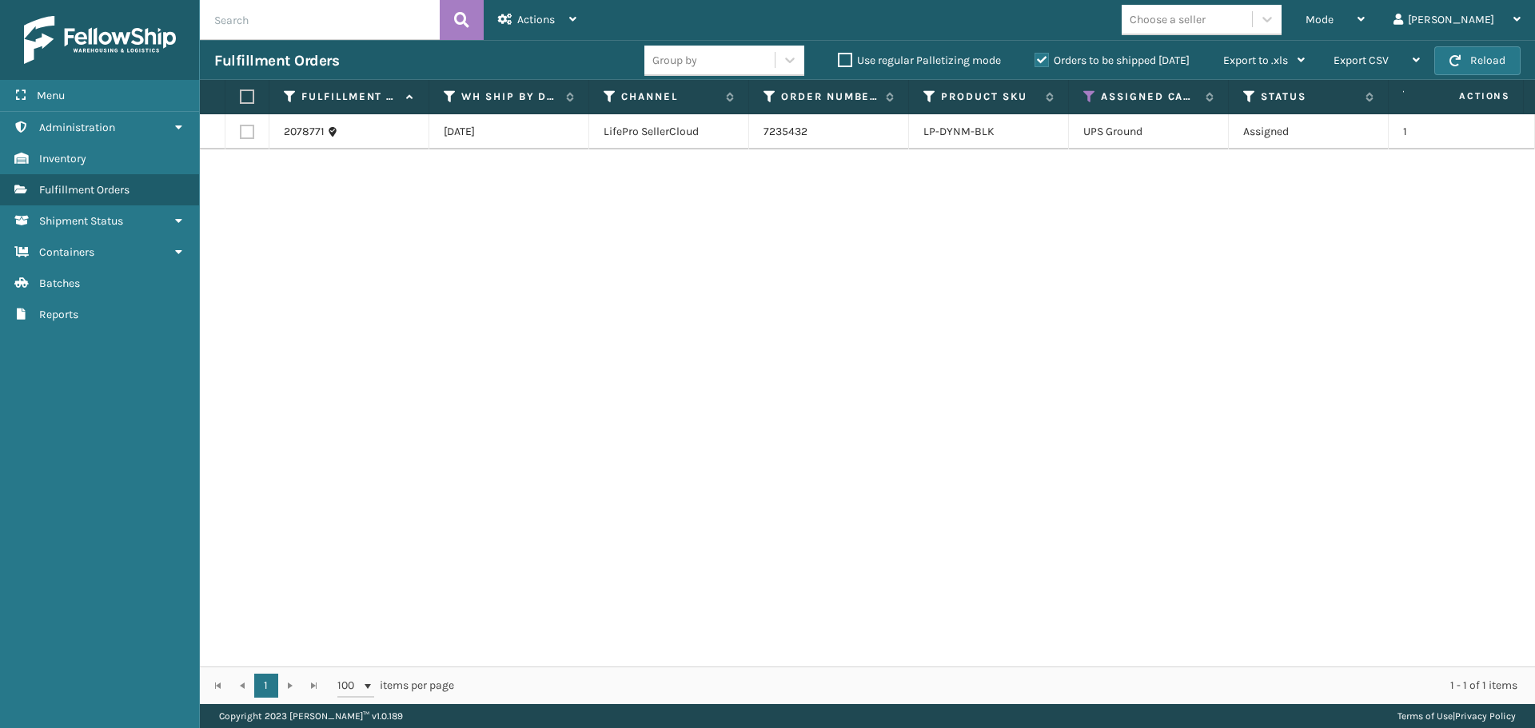
click at [248, 95] on label at bounding box center [245, 97] width 10 height 14
click at [241, 95] on input "checkbox" at bounding box center [240, 97] width 1 height 10
checkbox input "true"
click at [528, 22] on span "Actions" at bounding box center [536, 20] width 38 height 14
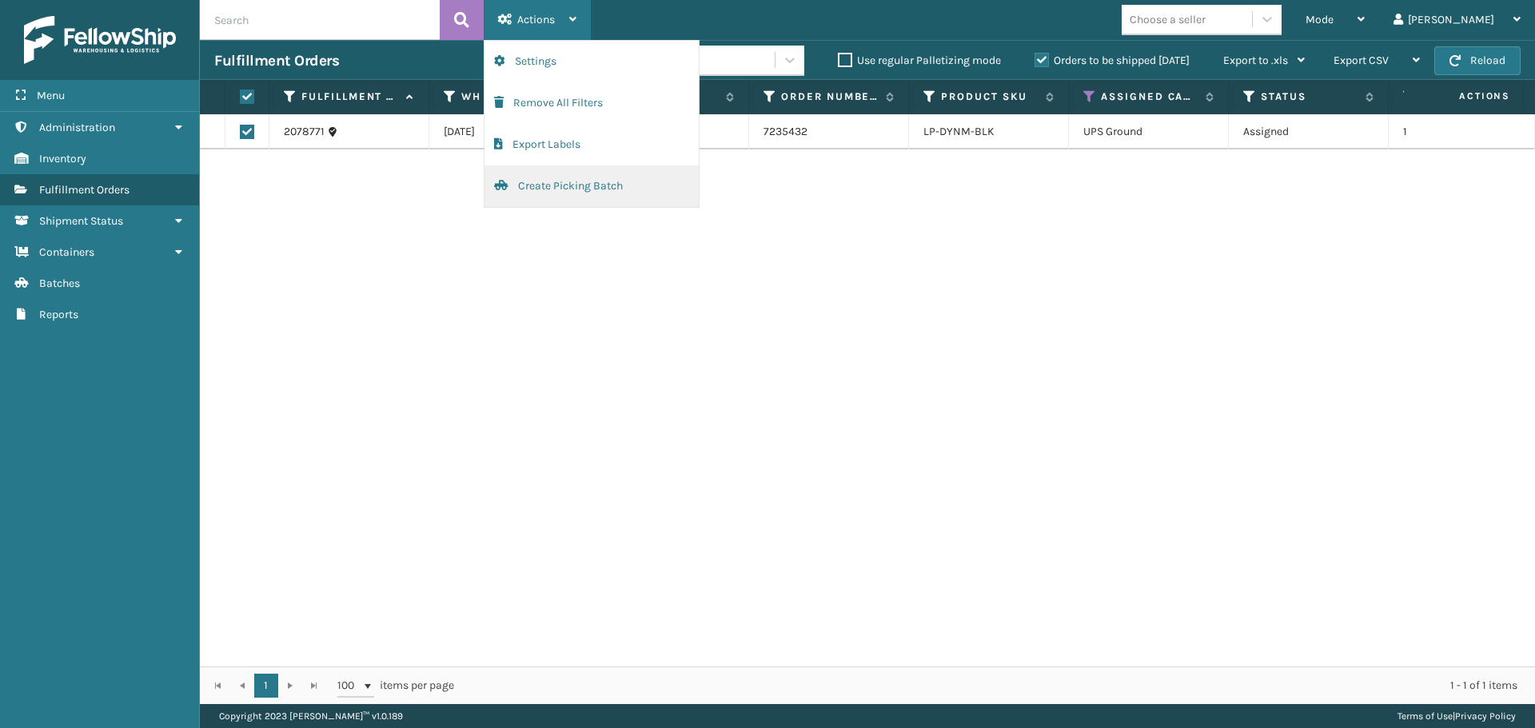
click at [556, 174] on button "Create Picking Batch" at bounding box center [591, 186] width 214 height 42
